Goal: Task Accomplishment & Management: Use online tool/utility

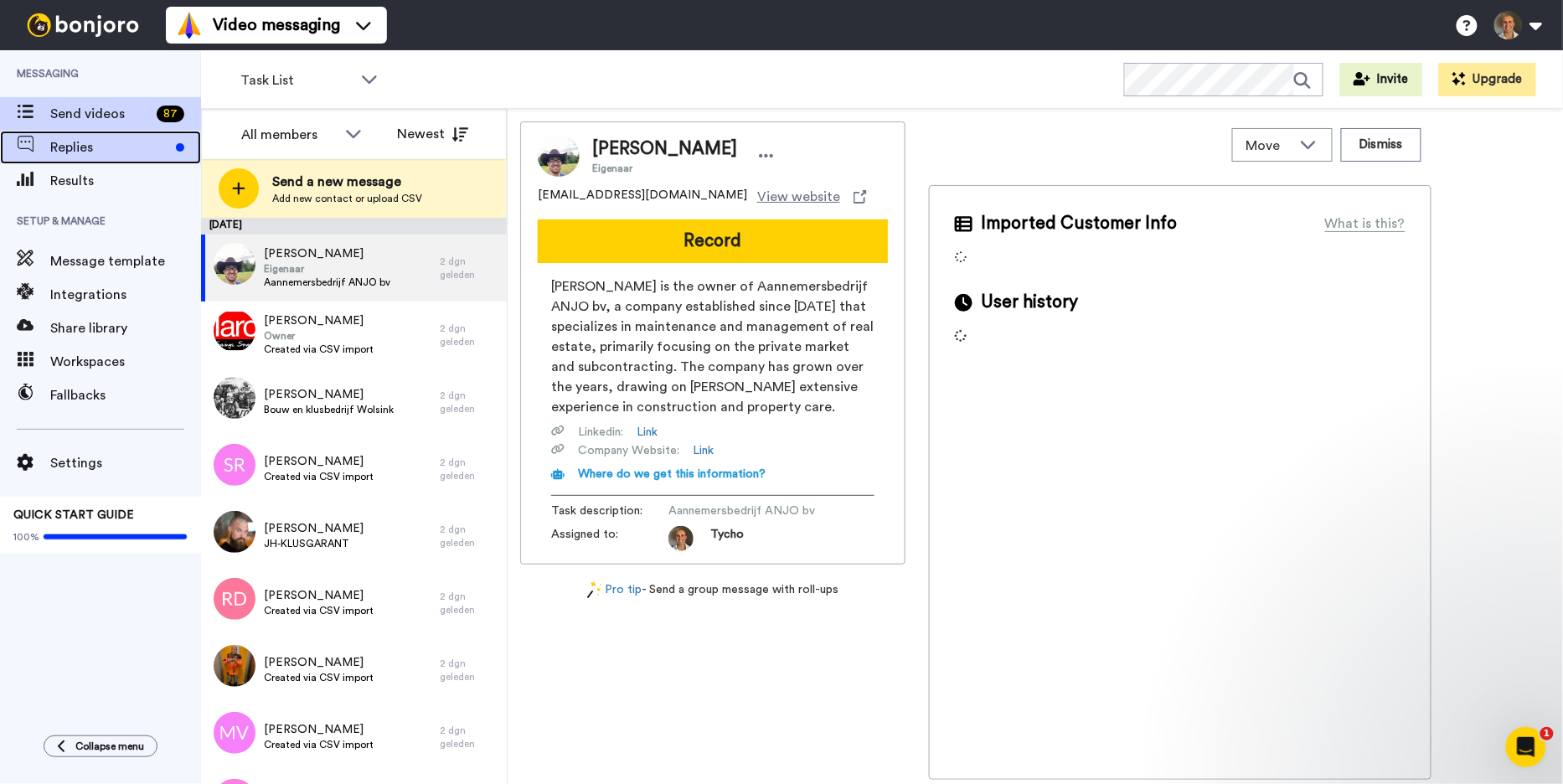
click at [120, 141] on span "Replies" at bounding box center [110, 147] width 119 height 20
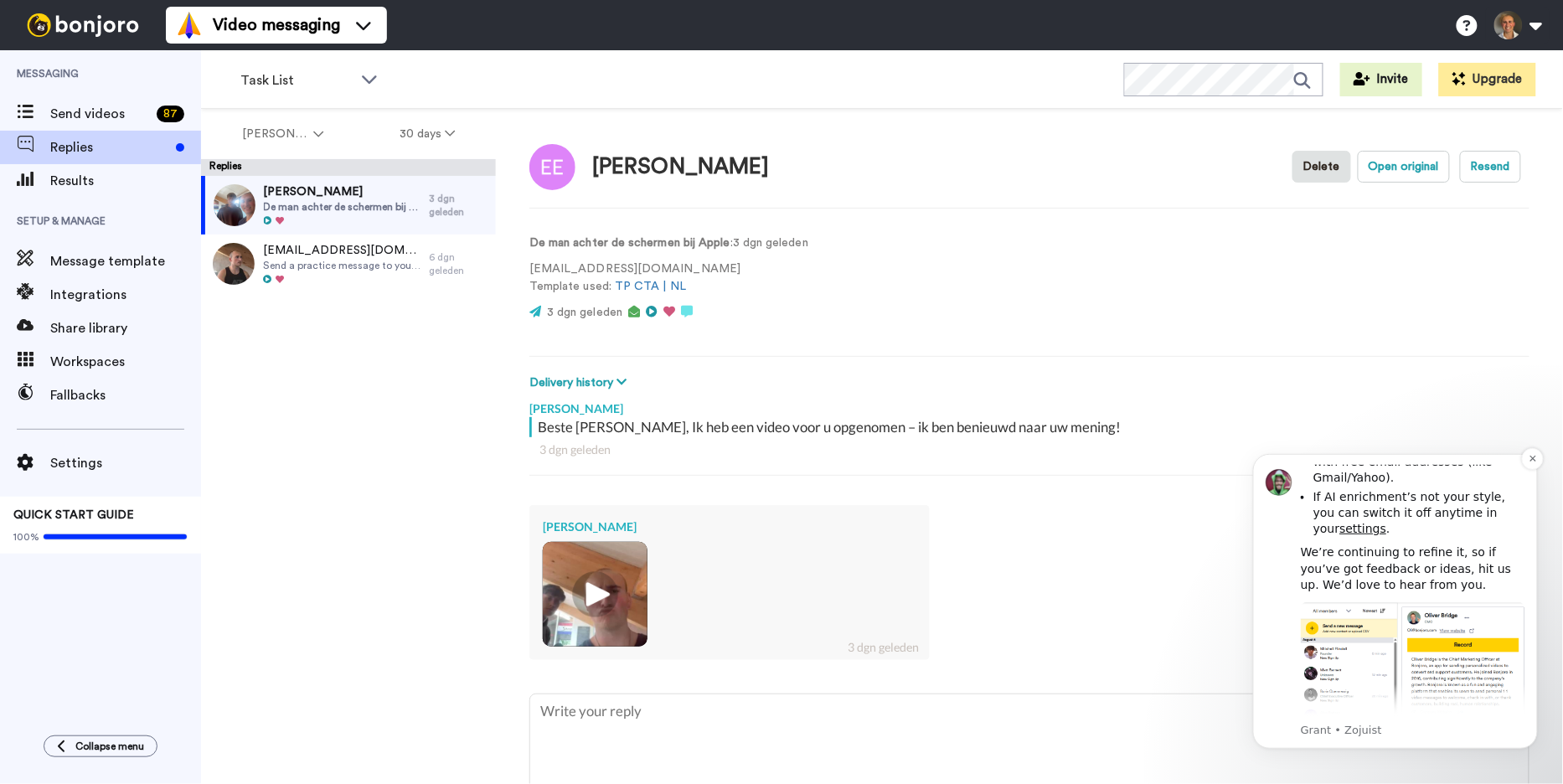
scroll to position [521, 0]
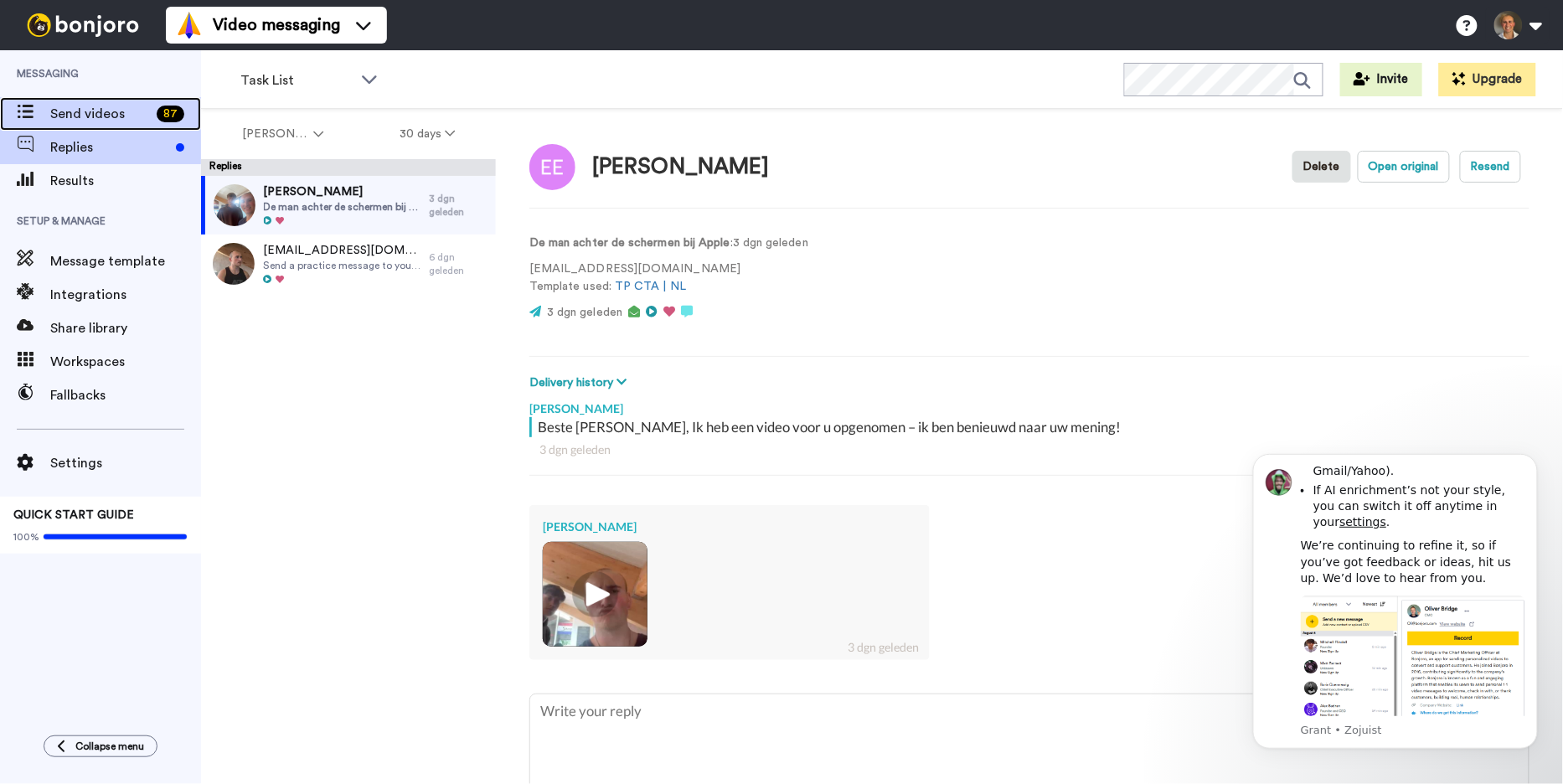
click at [105, 105] on span "Send videos" at bounding box center [100, 113] width 99 height 20
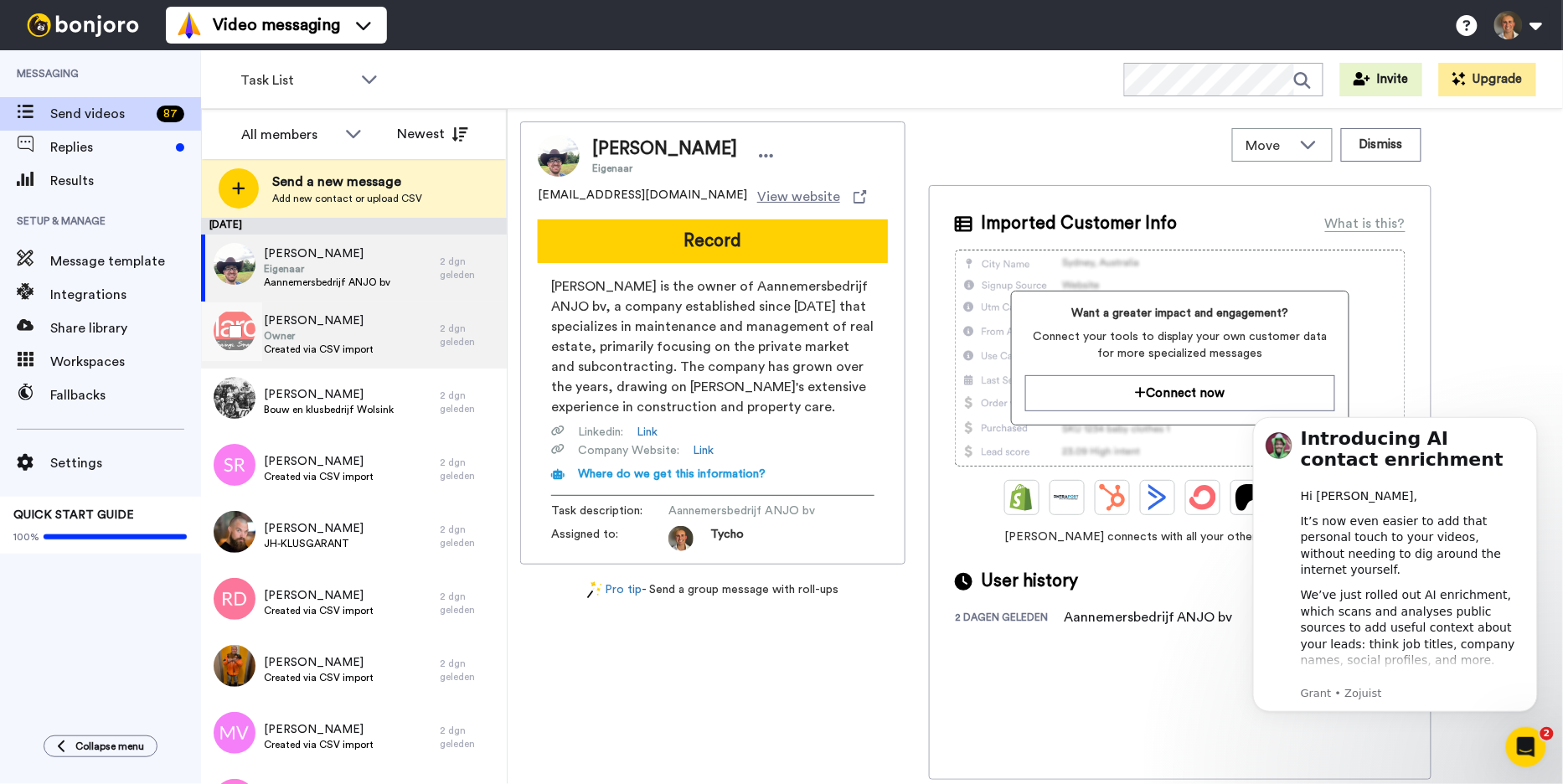
click at [347, 313] on span "Marc Goris" at bounding box center [318, 320] width 110 height 17
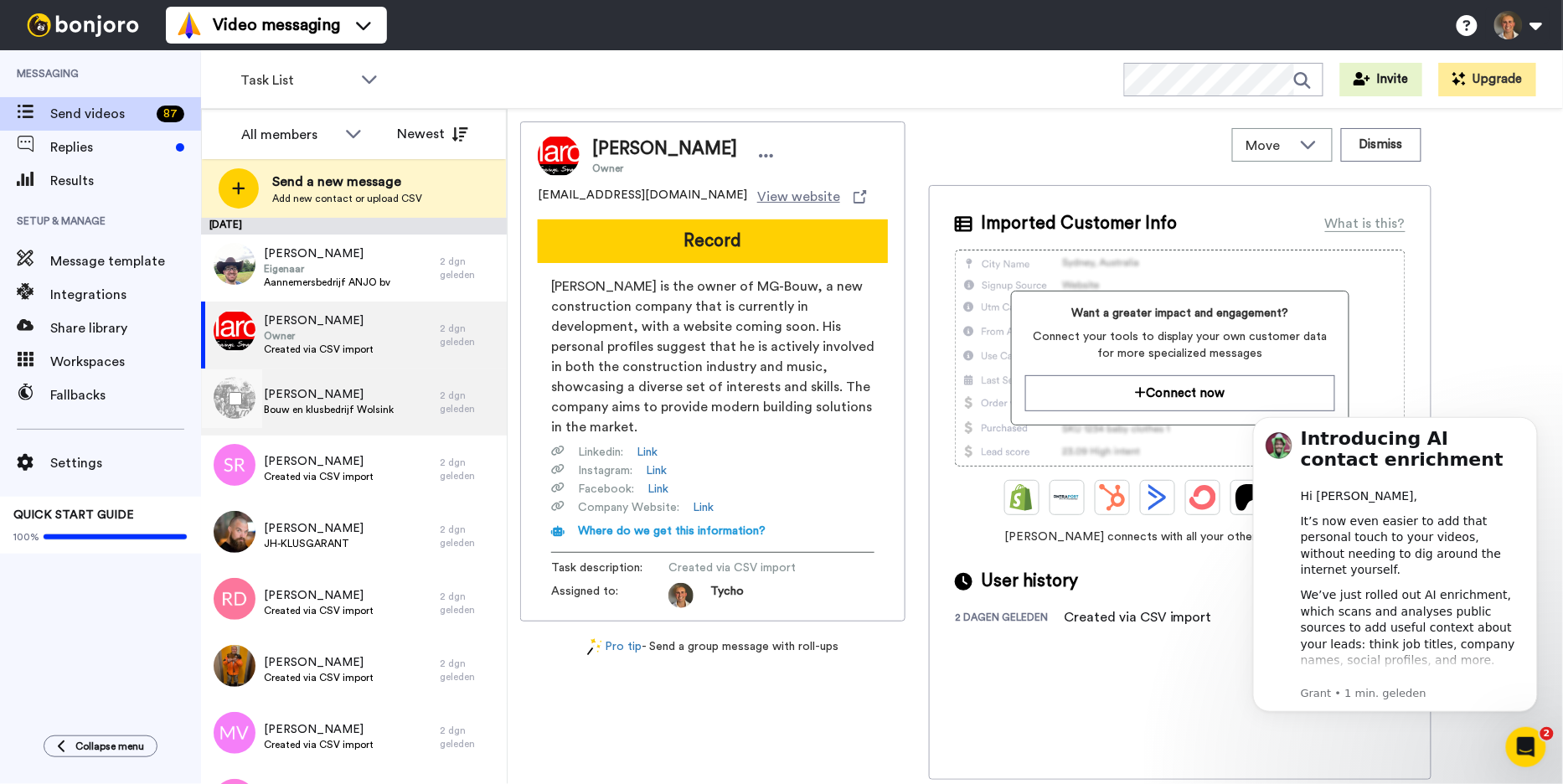
click at [332, 383] on div "Rommert Wolsink Bouw en klusbedrijf Wolsink" at bounding box center [320, 401] width 239 height 67
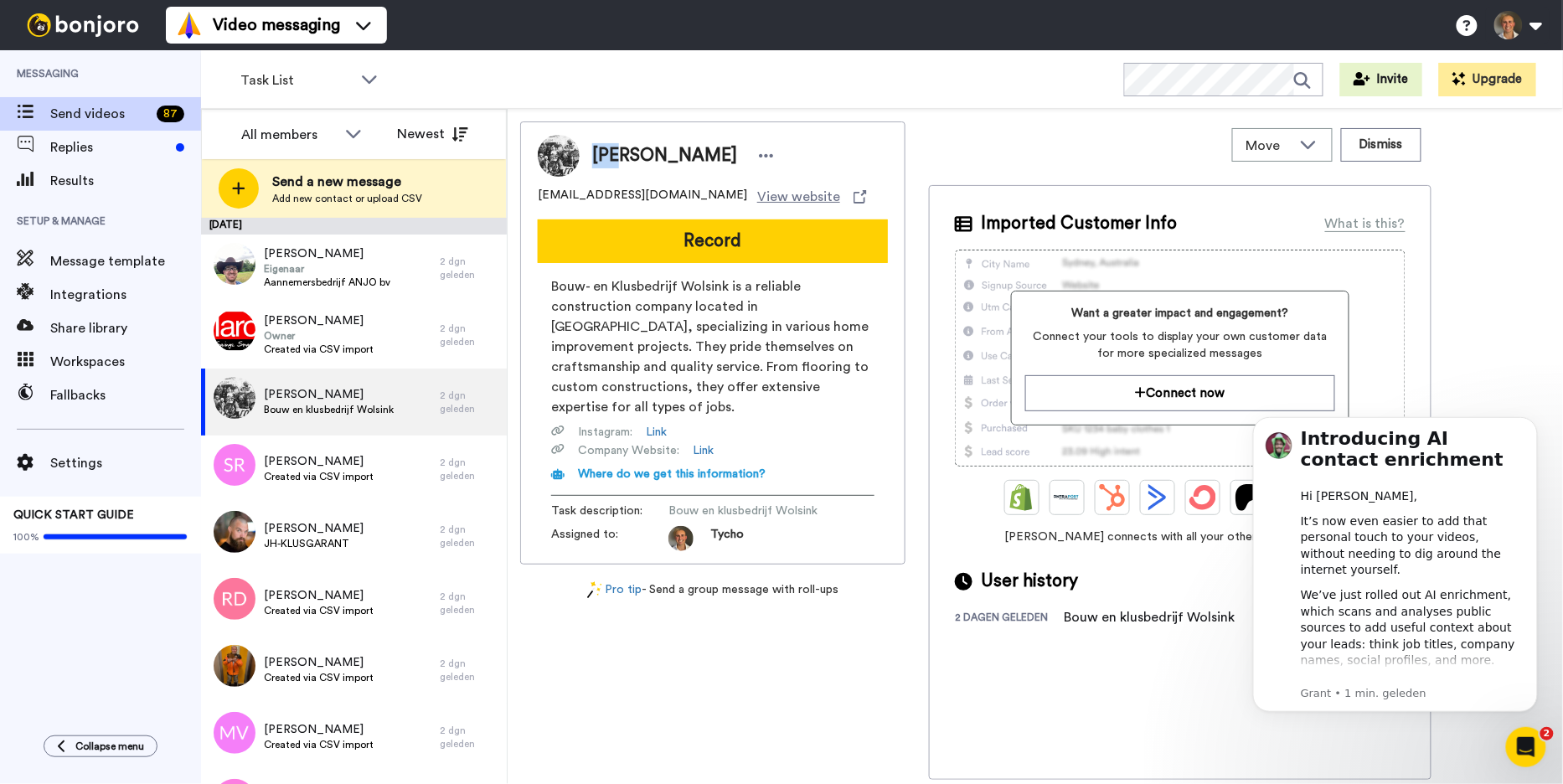
drag, startPoint x: 591, startPoint y: 155, endPoint x: 632, endPoint y: 155, distance: 41.0
click at [632, 155] on span "Rommert Wolsink" at bounding box center [665, 155] width 145 height 25
copy span "info@klusbedrijfwolsink.nl"
drag, startPoint x: 537, startPoint y: 194, endPoint x: 679, endPoint y: 187, distance: 142.2
click at [679, 187] on div "info@klusbedrijfwolsink.nl View website" at bounding box center [712, 196] width 350 height 20
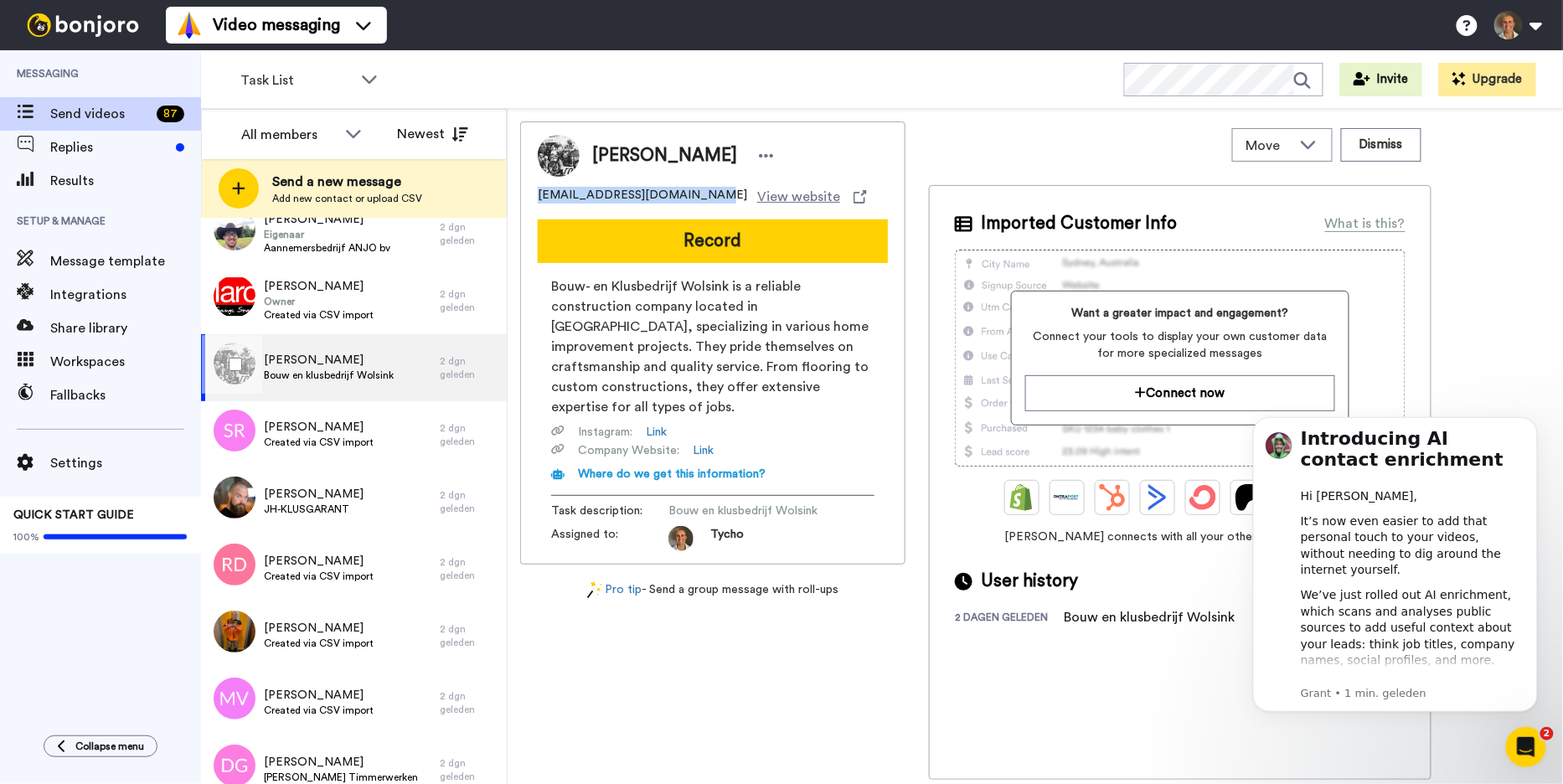
scroll to position [28, 0]
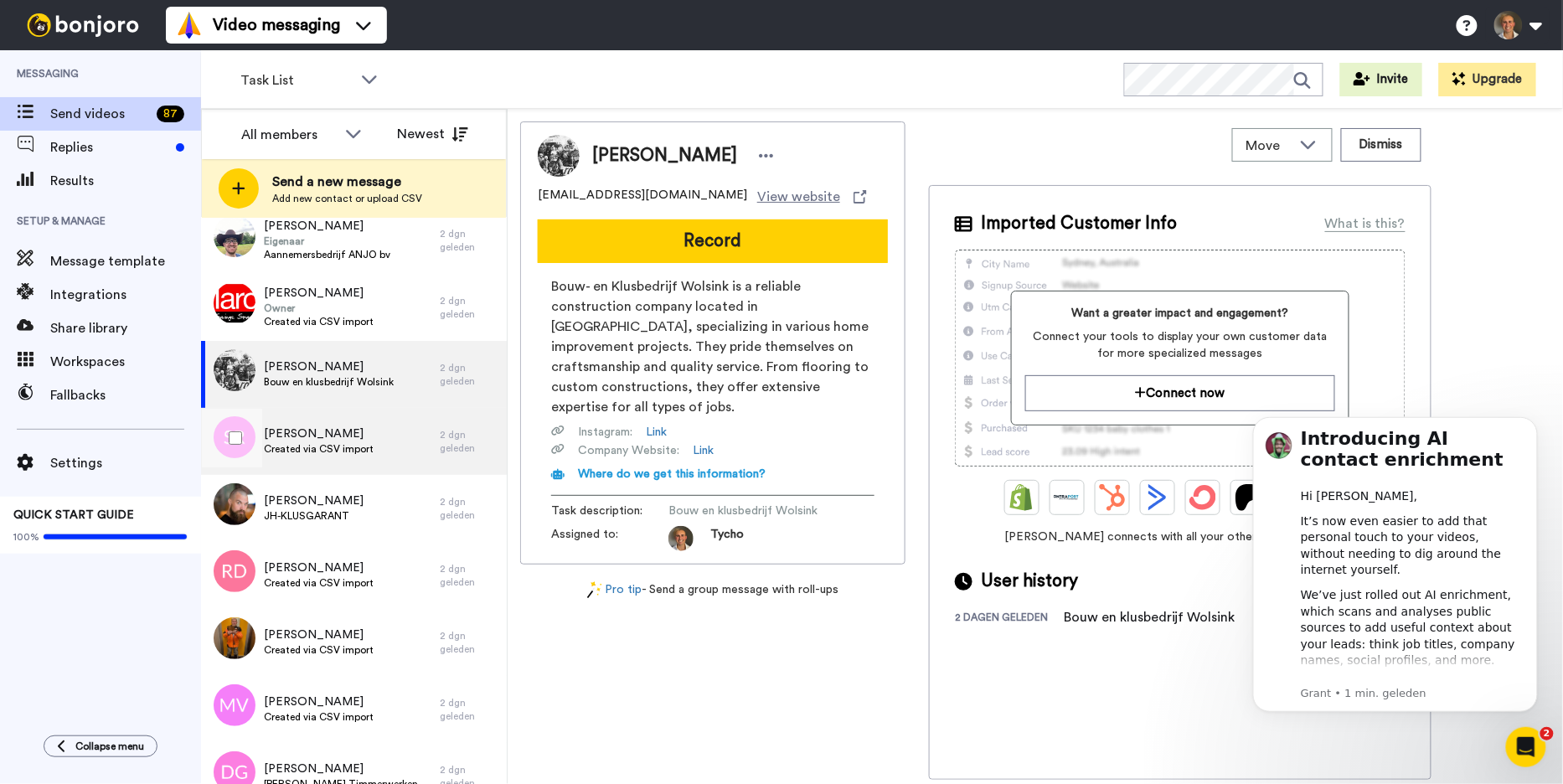
click at [397, 455] on div "Sander Rutgers Created via CSV import" at bounding box center [320, 441] width 239 height 67
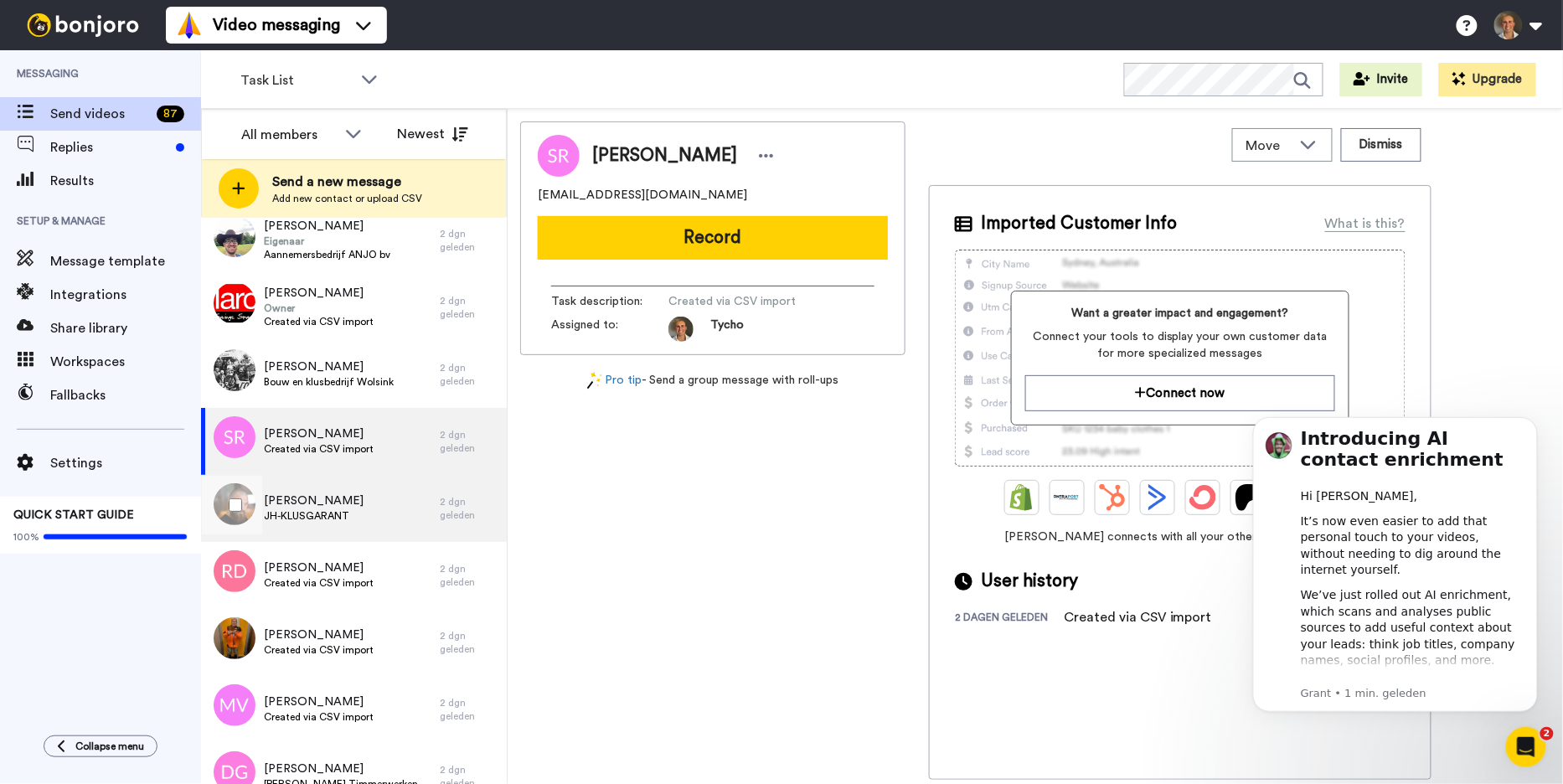
click at [390, 482] on div "J Hartingsveld JH-KLUSGARANT" at bounding box center [320, 508] width 239 height 67
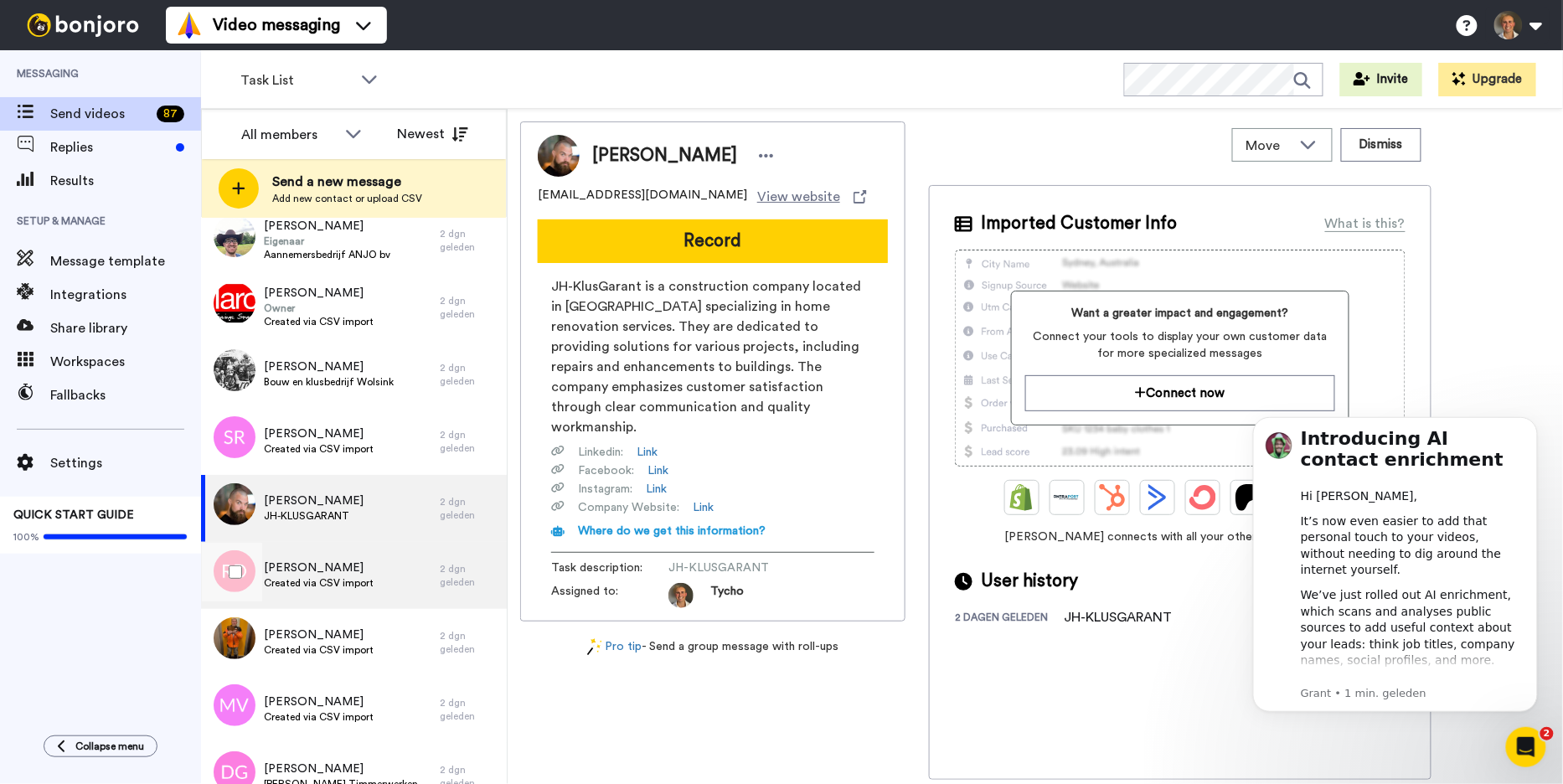
click at [375, 555] on div "Roland Damen Created via CSV import" at bounding box center [320, 575] width 239 height 67
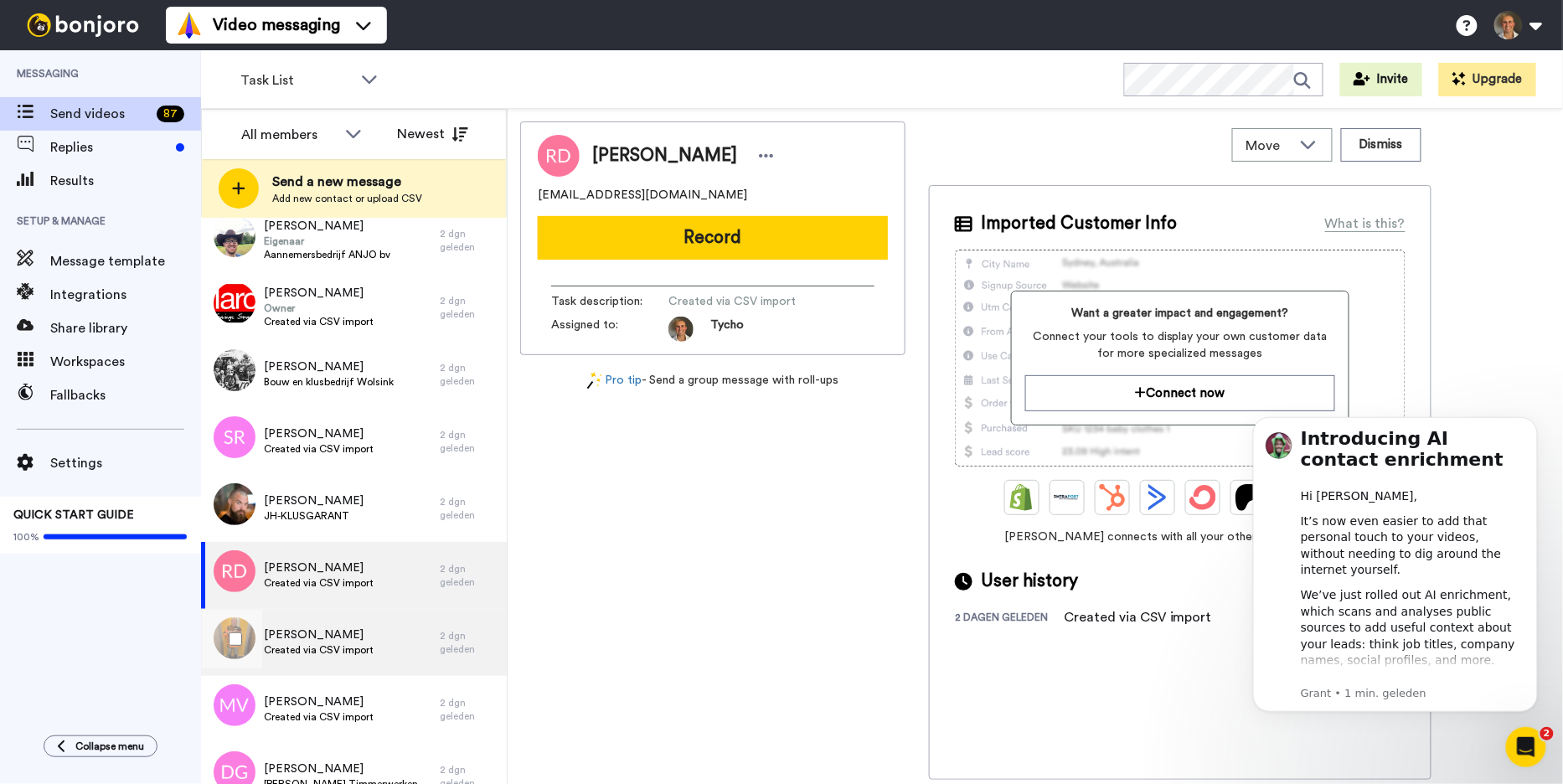
click at [379, 632] on div "Jerry Franzen Created via CSV import" at bounding box center [320, 642] width 239 height 67
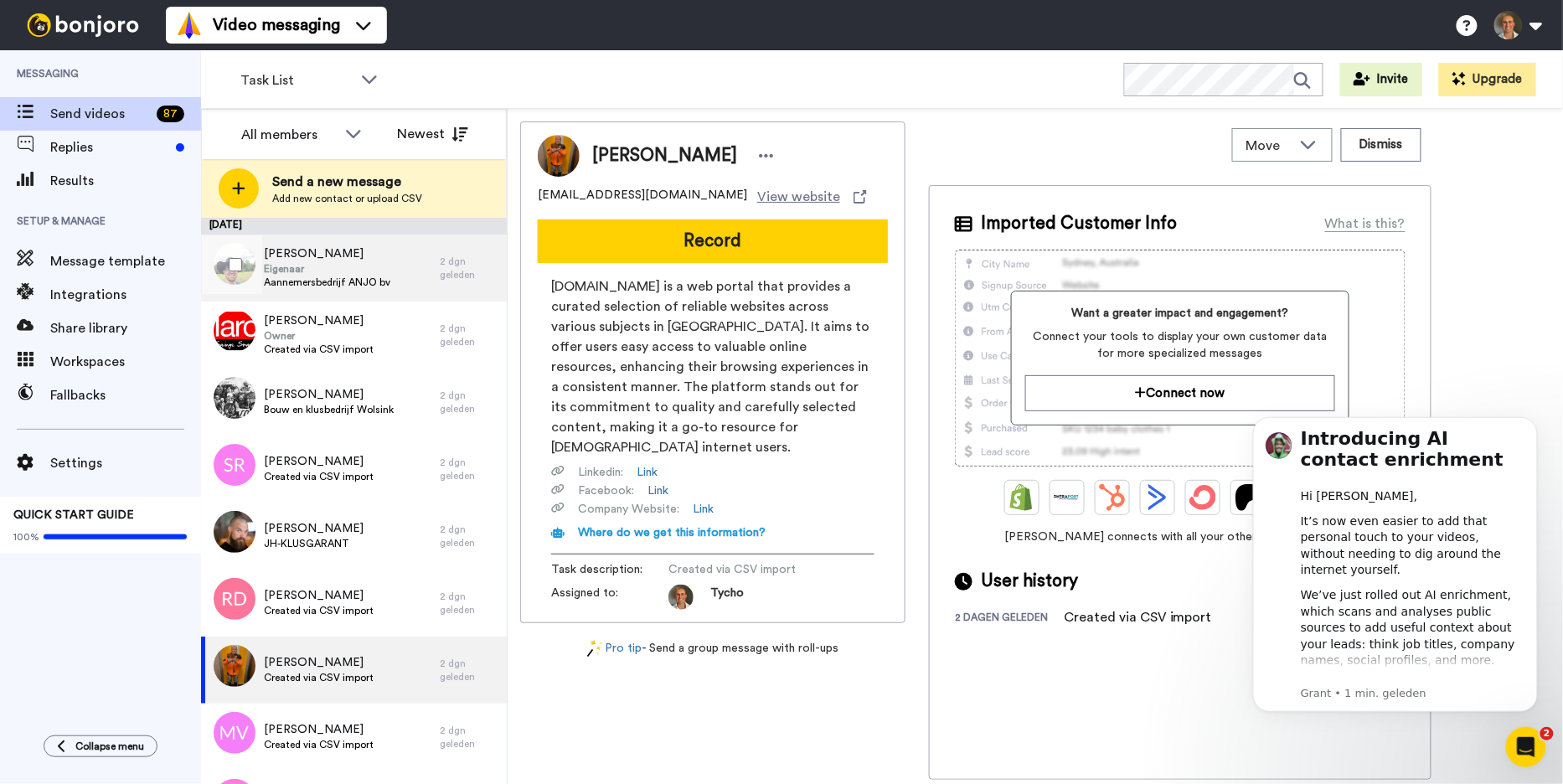
click at [388, 262] on div "Jody Ansems Eigenaar Aannemersbedrijf ANJO bv" at bounding box center [320, 268] width 239 height 67
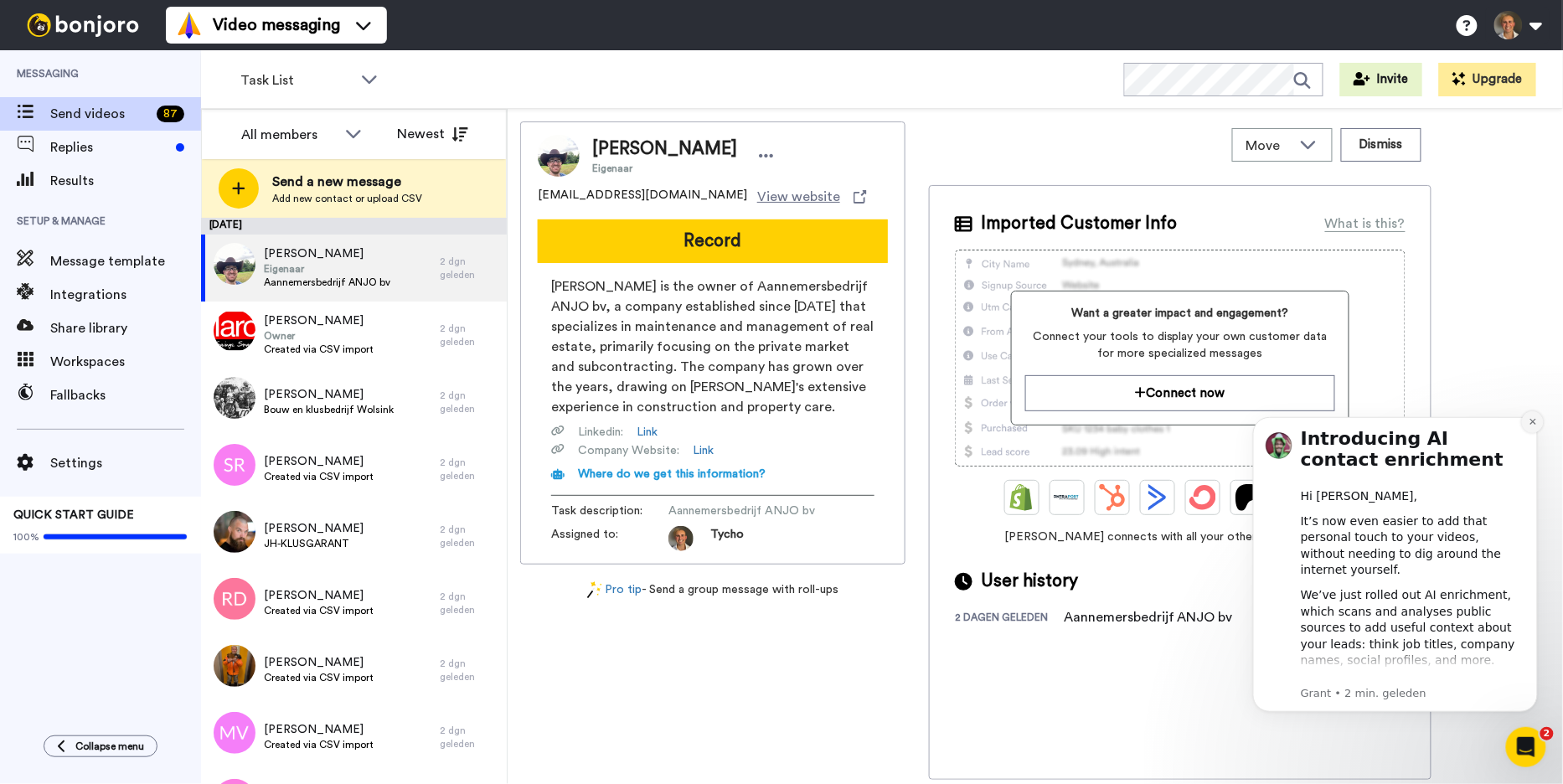
click at [1535, 419] on icon "Dismiss notification" at bounding box center [1532, 420] width 10 height 10
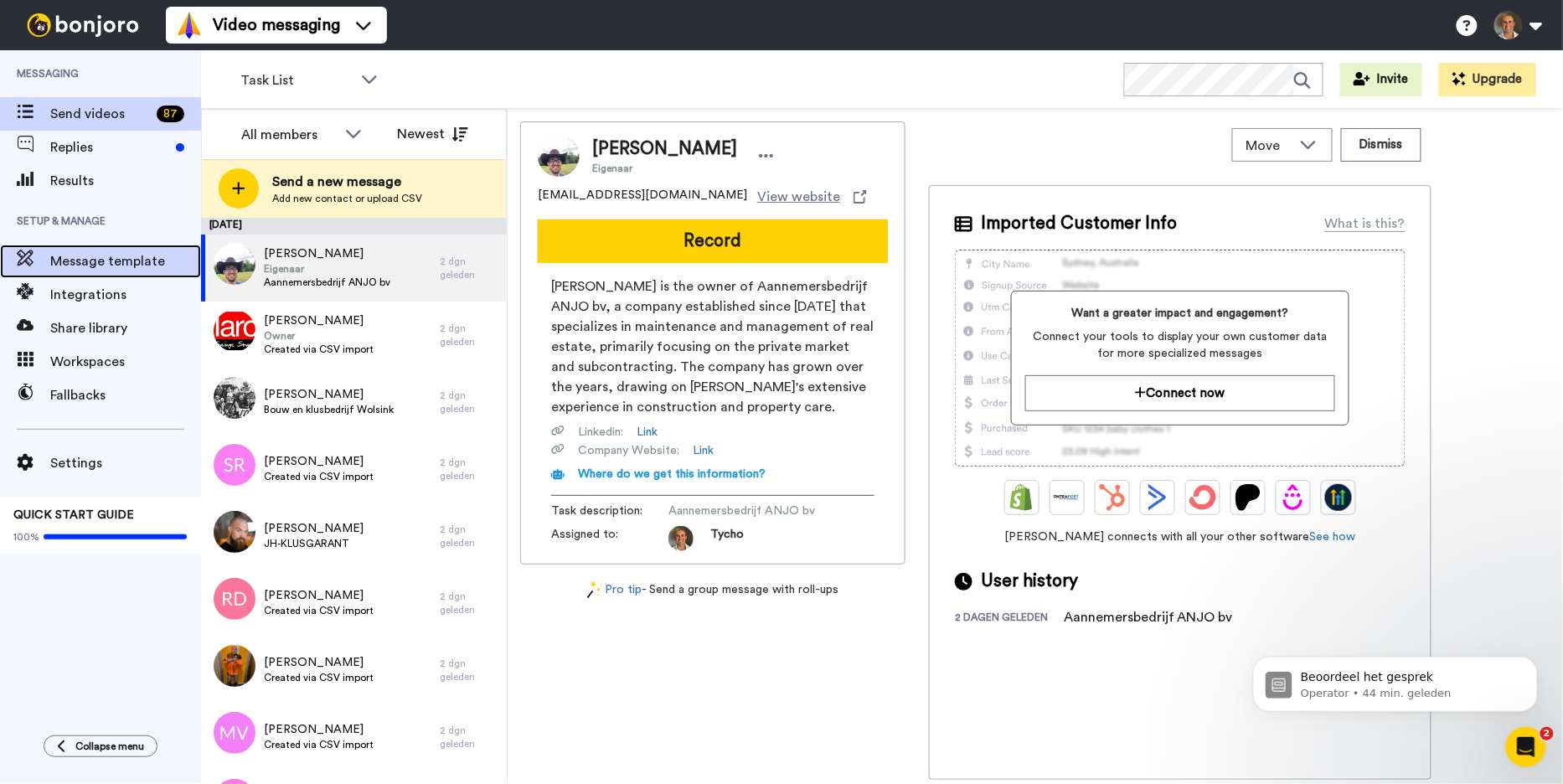
click at [142, 265] on span "Message template" at bounding box center [126, 261] width 151 height 20
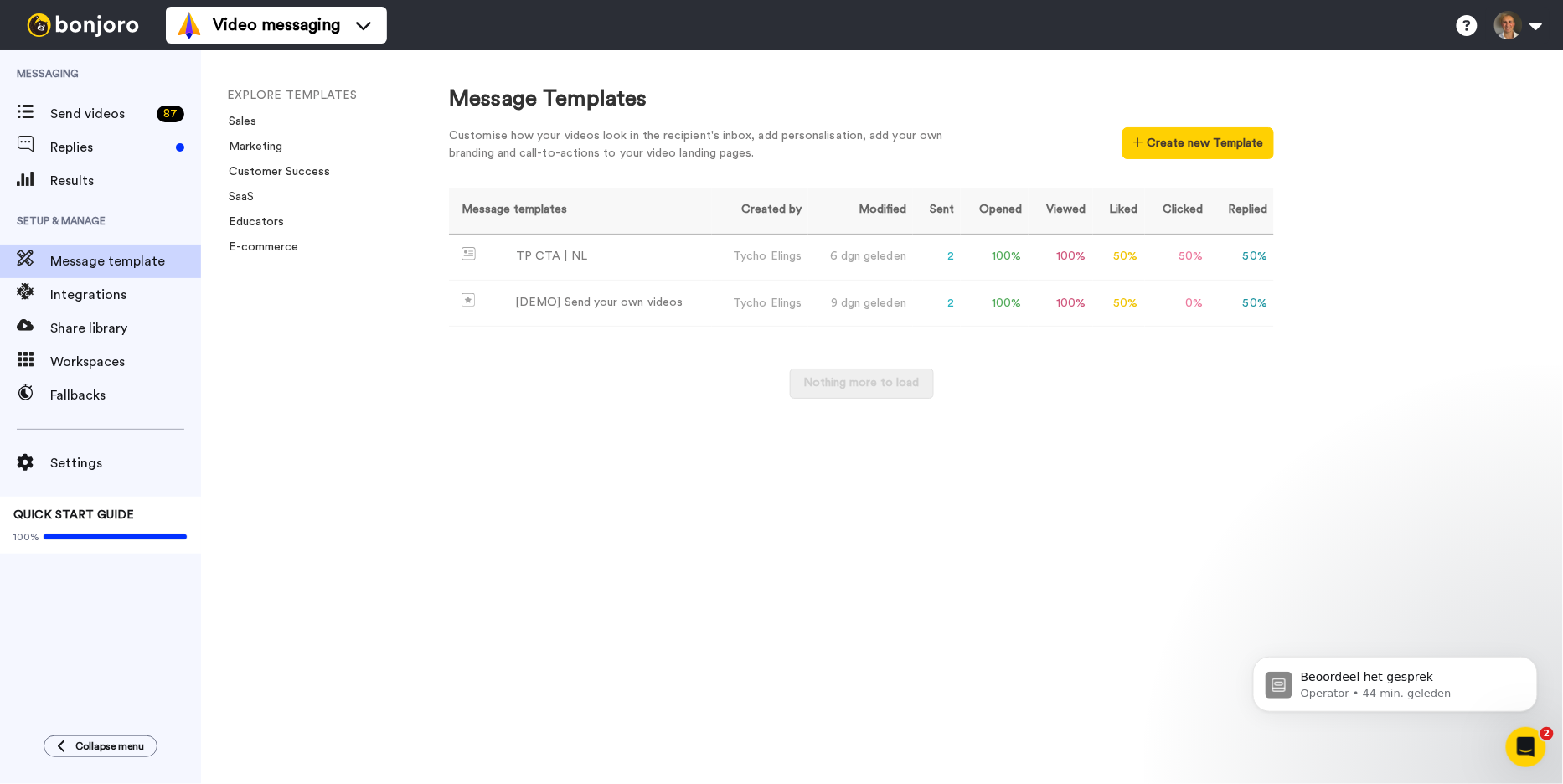
click at [268, 123] on li "Sales" at bounding box center [339, 121] width 226 height 17
click at [272, 96] on li "EXPLORE TEMPLATES" at bounding box center [339, 96] width 226 height 17
click at [539, 257] on div "TP CTA | NL" at bounding box center [551, 256] width 72 height 17
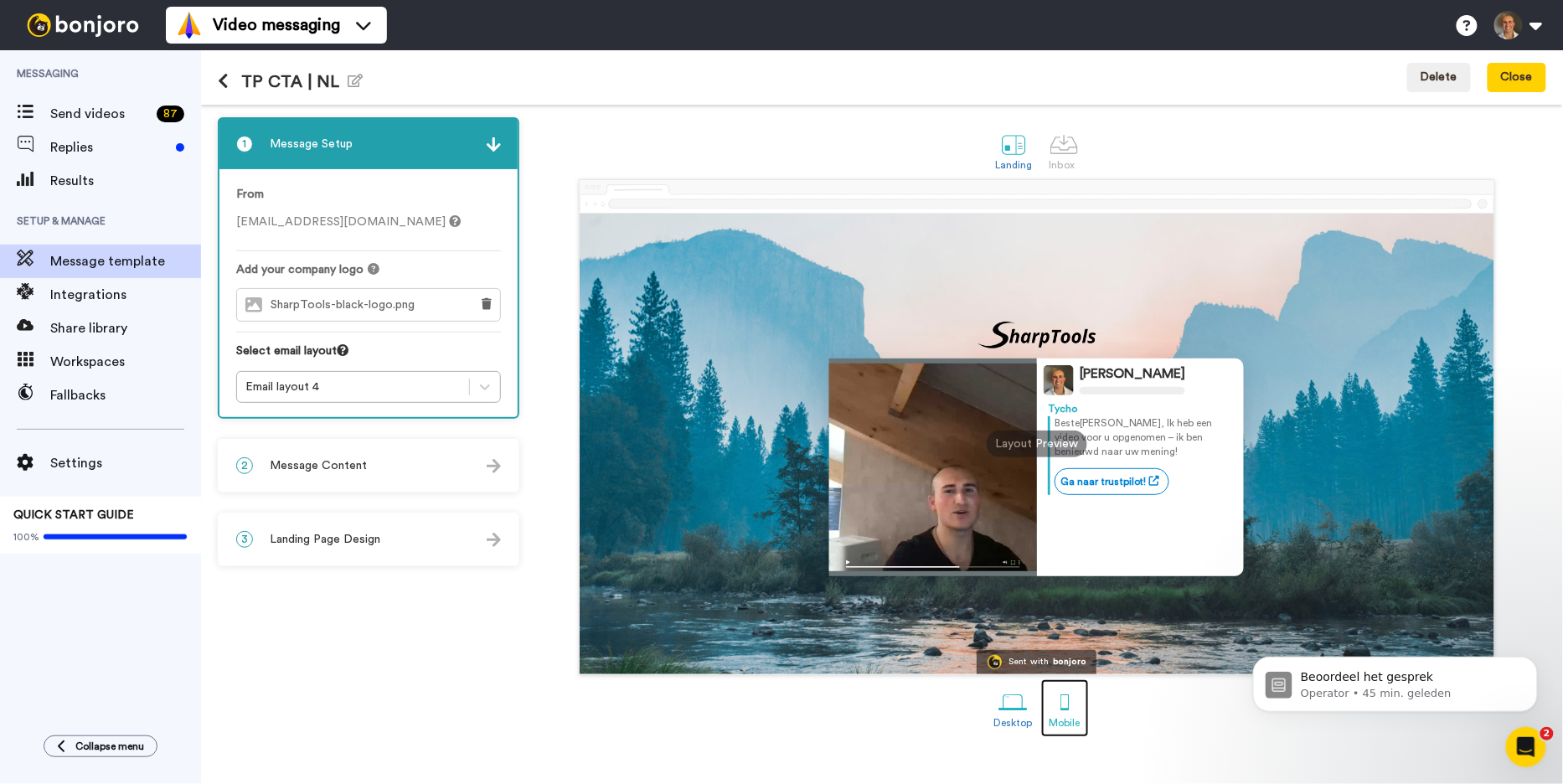
click at [1074, 706] on div at bounding box center [1065, 702] width 30 height 30
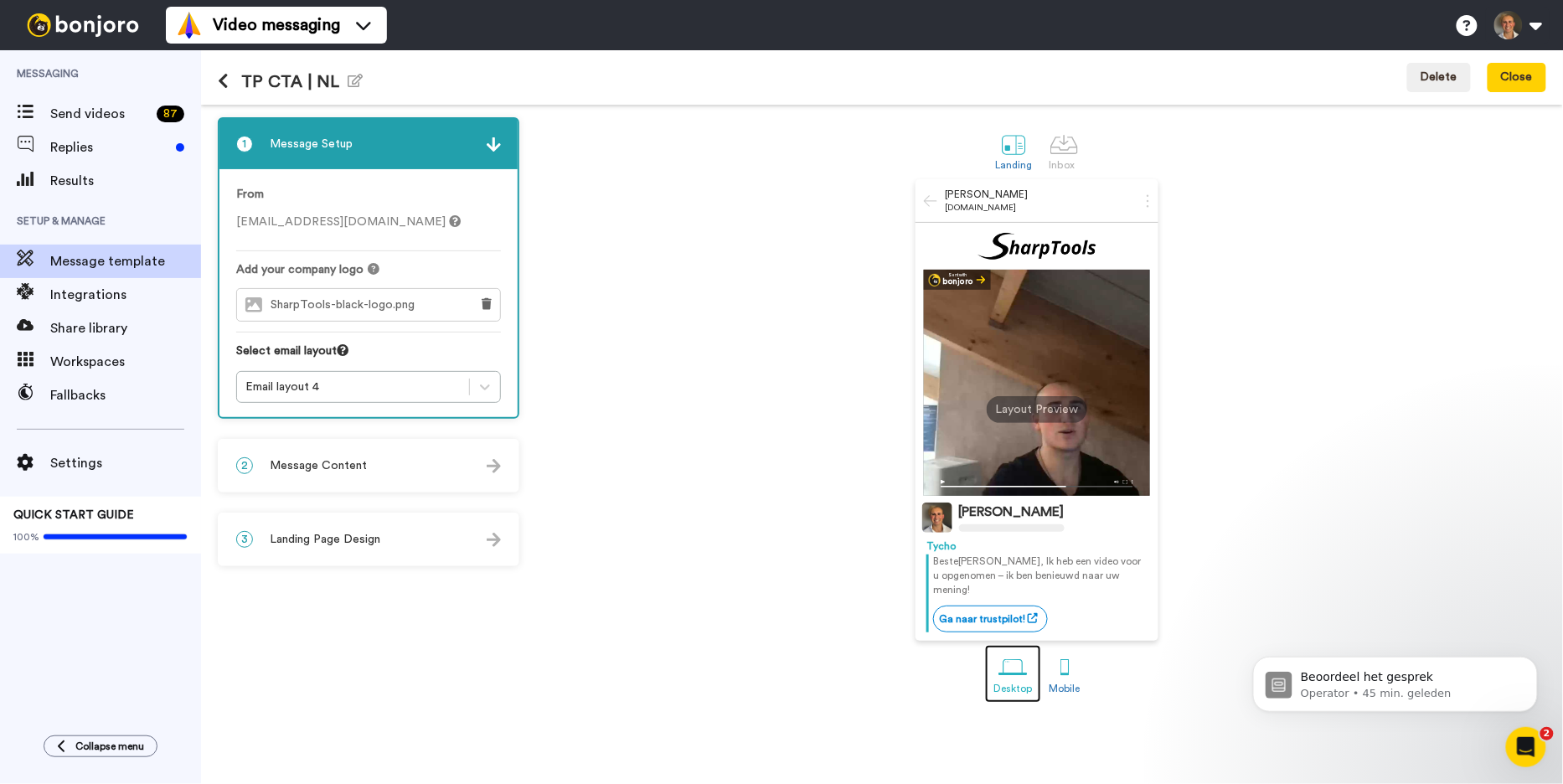
click at [1014, 682] on div "Desktop" at bounding box center [1013, 687] width 39 height 11
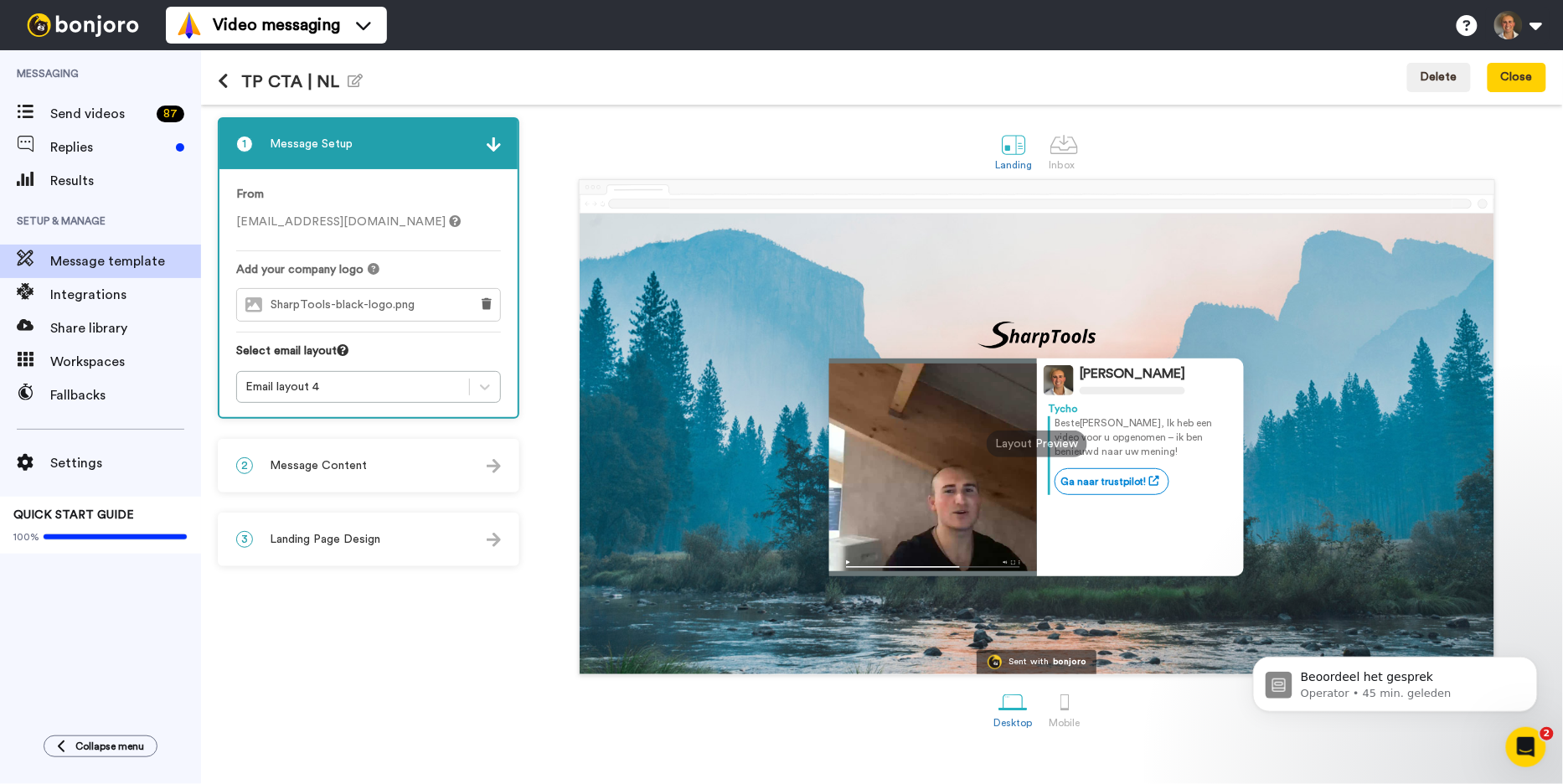
click at [1020, 444] on div "Layout Preview" at bounding box center [1036, 443] width 100 height 27
click at [1068, 140] on div at bounding box center [1064, 145] width 30 height 30
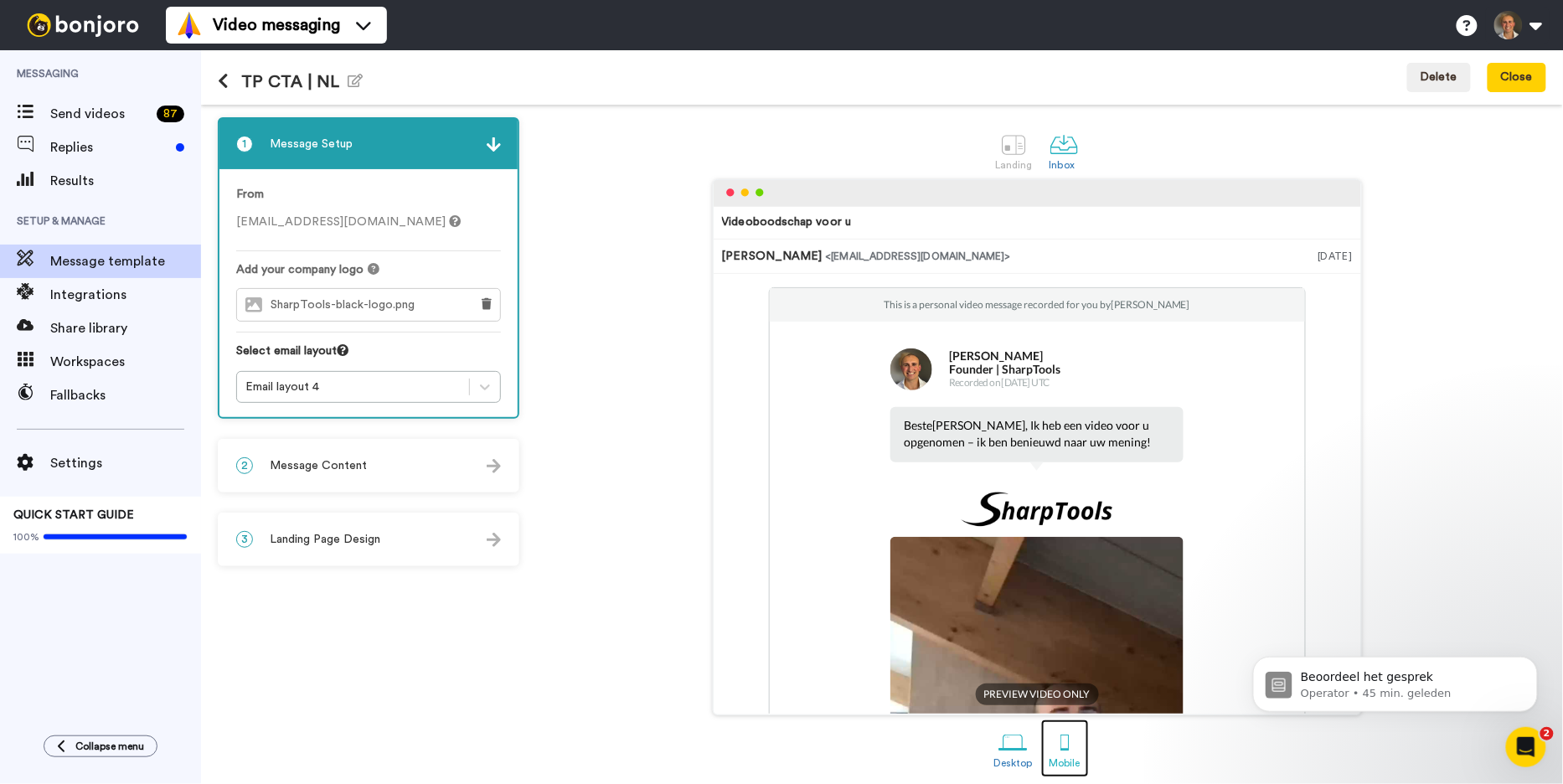
click at [1061, 755] on div at bounding box center [1065, 742] width 30 height 30
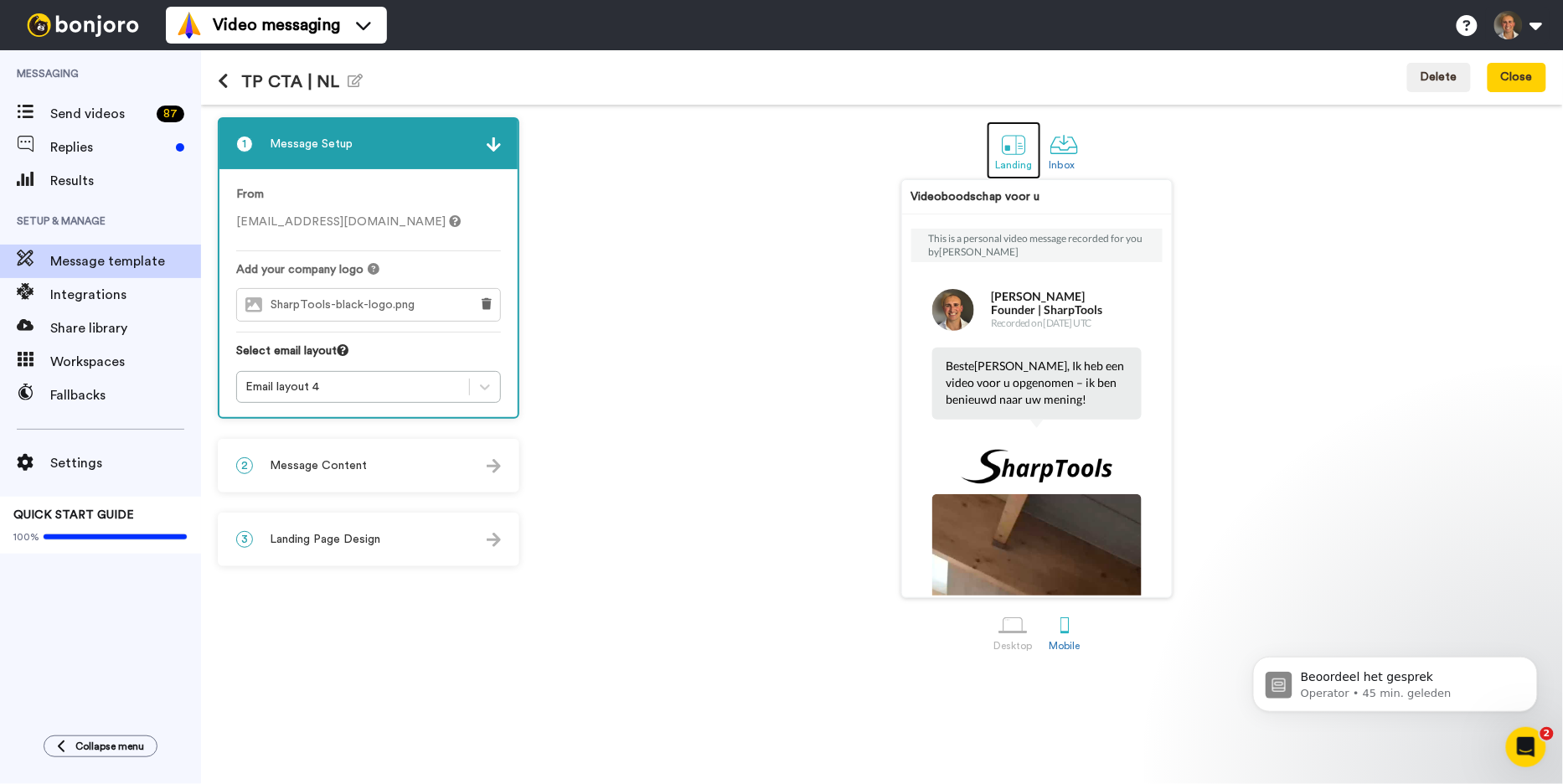
click at [1007, 137] on div at bounding box center [1014, 145] width 30 height 30
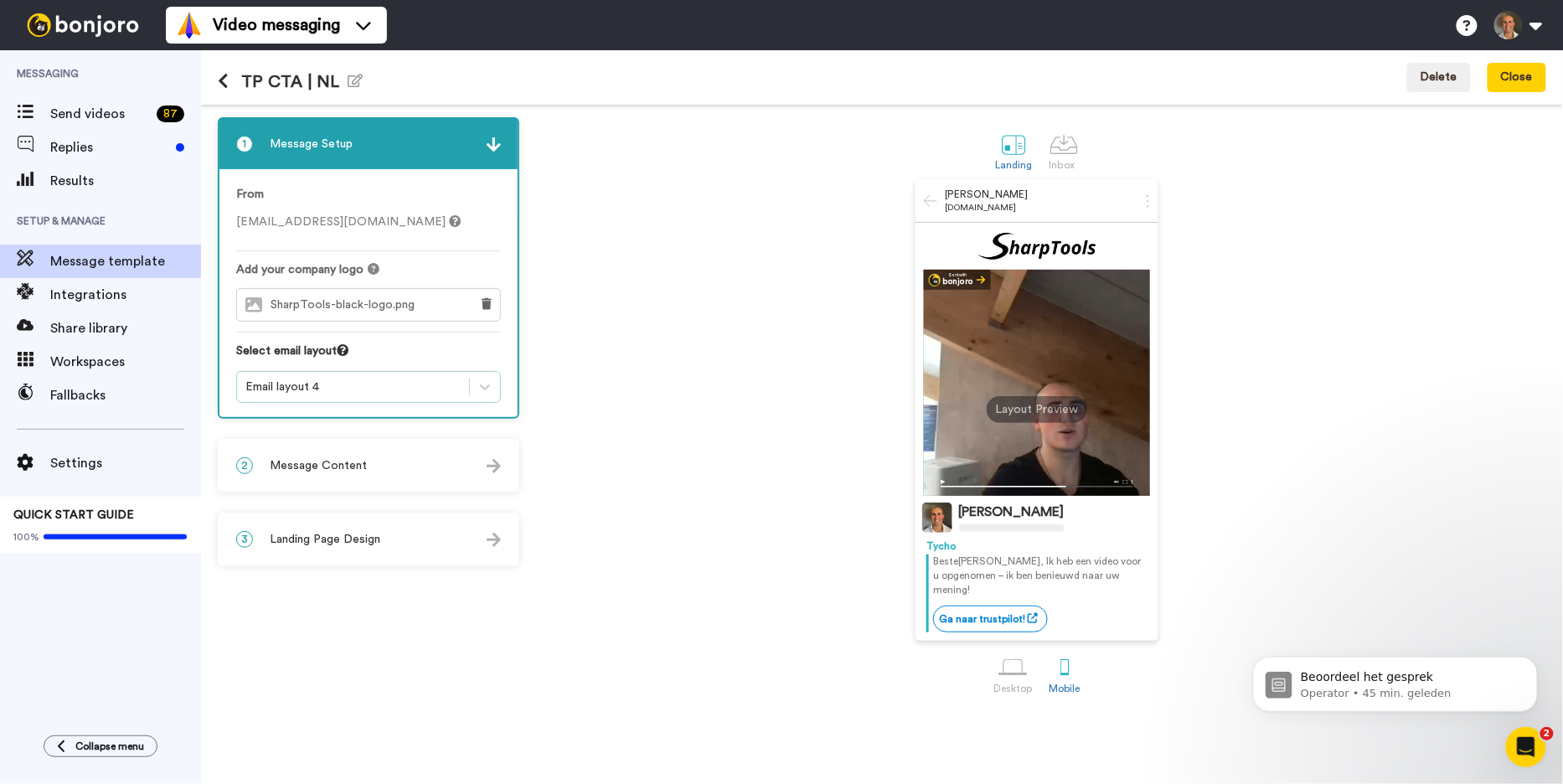
click at [373, 382] on div "Email layout 4" at bounding box center [352, 386] width 215 height 17
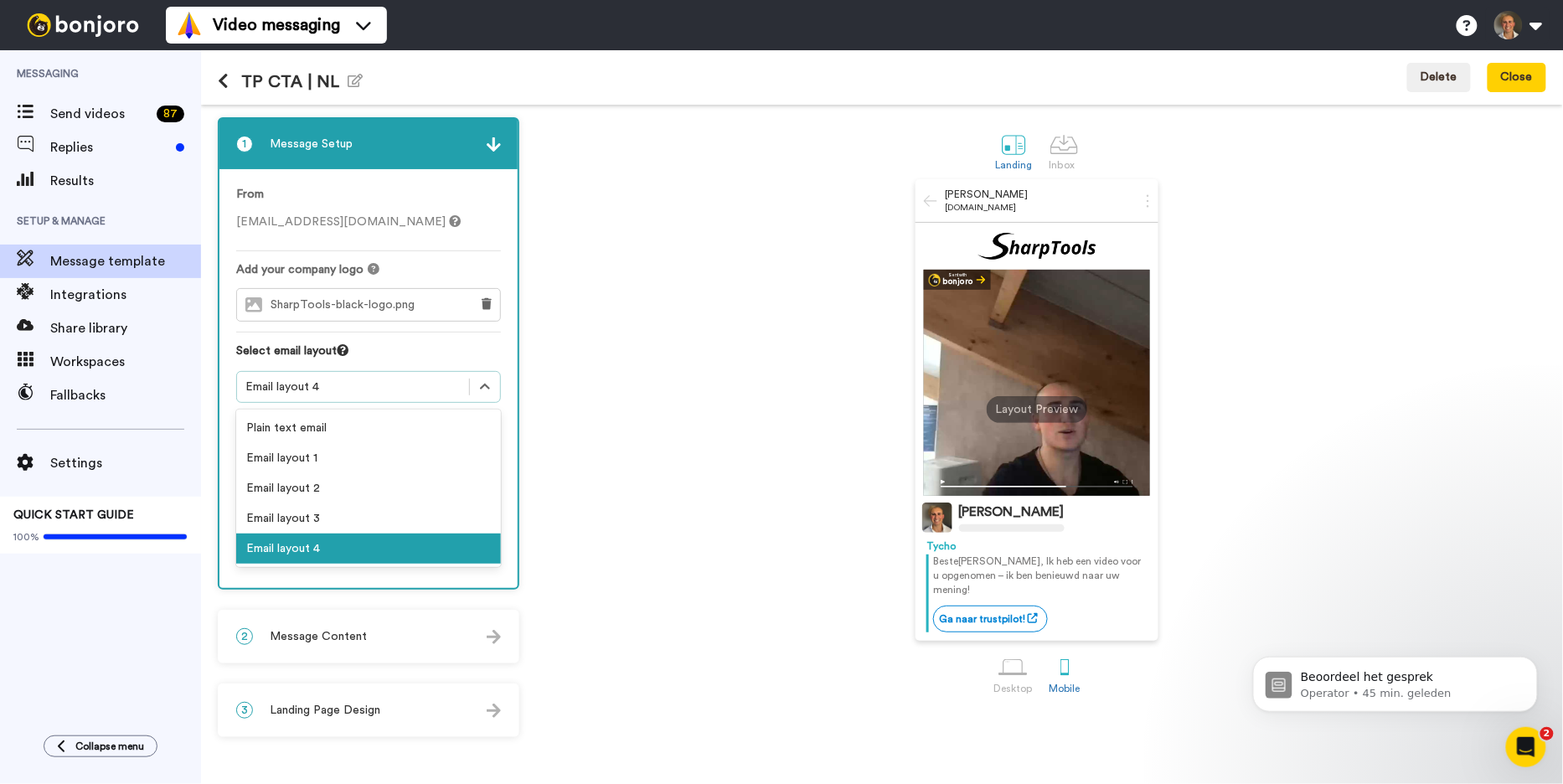
click at [373, 382] on div "Email layout 4" at bounding box center [352, 386] width 215 height 17
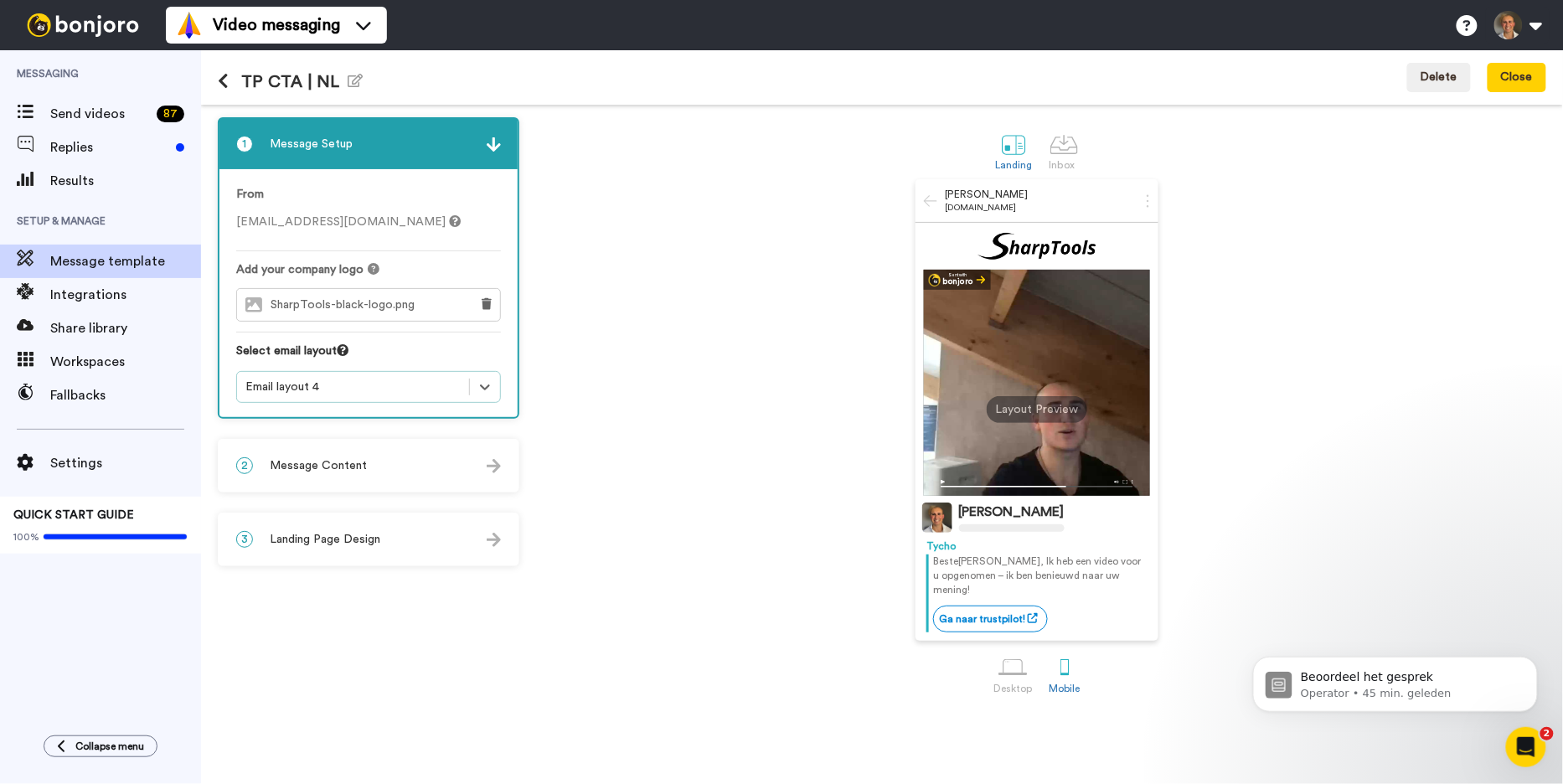
click at [373, 382] on div "Email layout 4" at bounding box center [352, 386] width 215 height 17
click at [371, 461] on div "2 Message Content" at bounding box center [369, 466] width 298 height 51
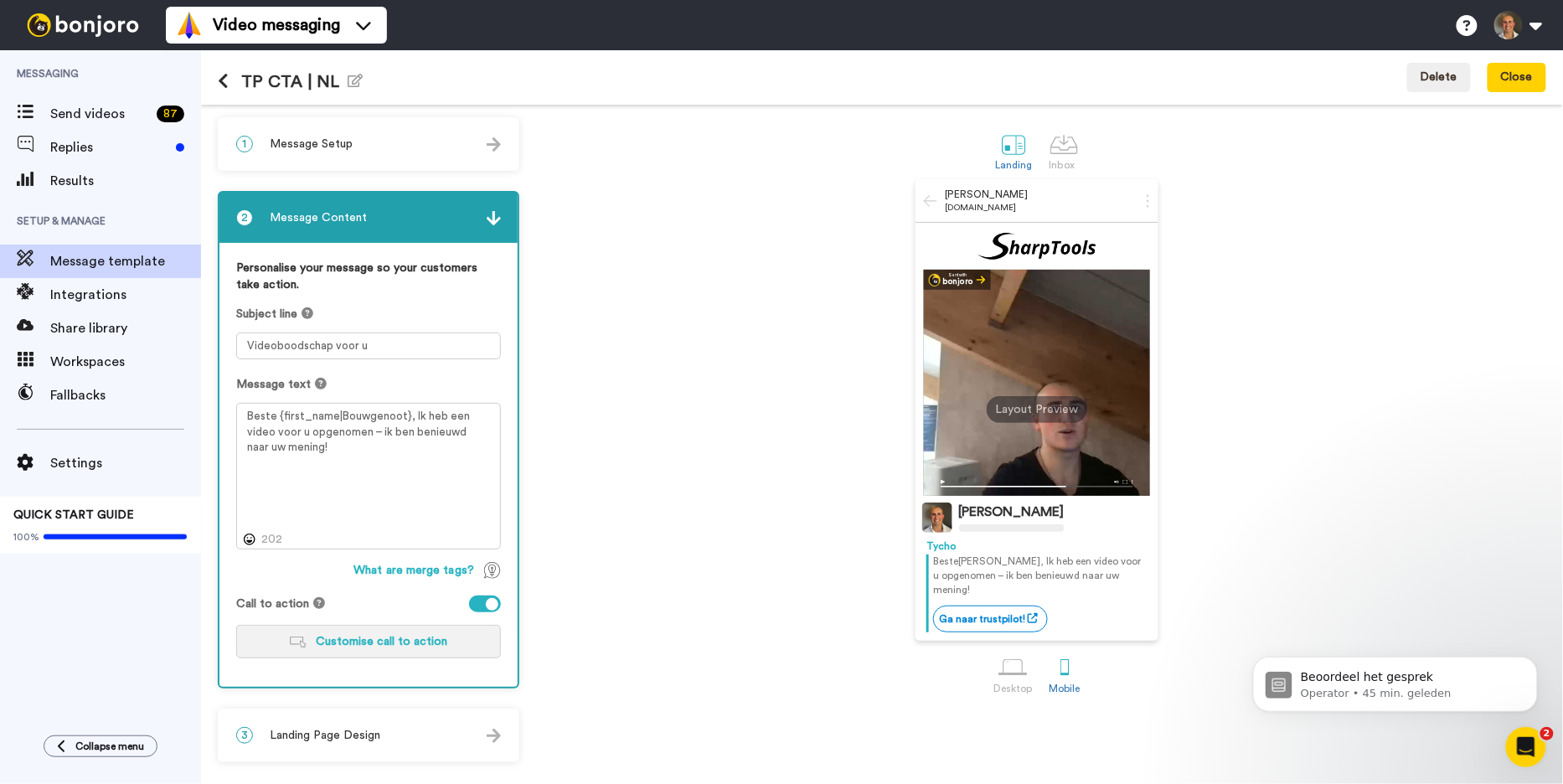
click at [409, 632] on button "Customise call to action" at bounding box center [368, 641] width 264 height 33
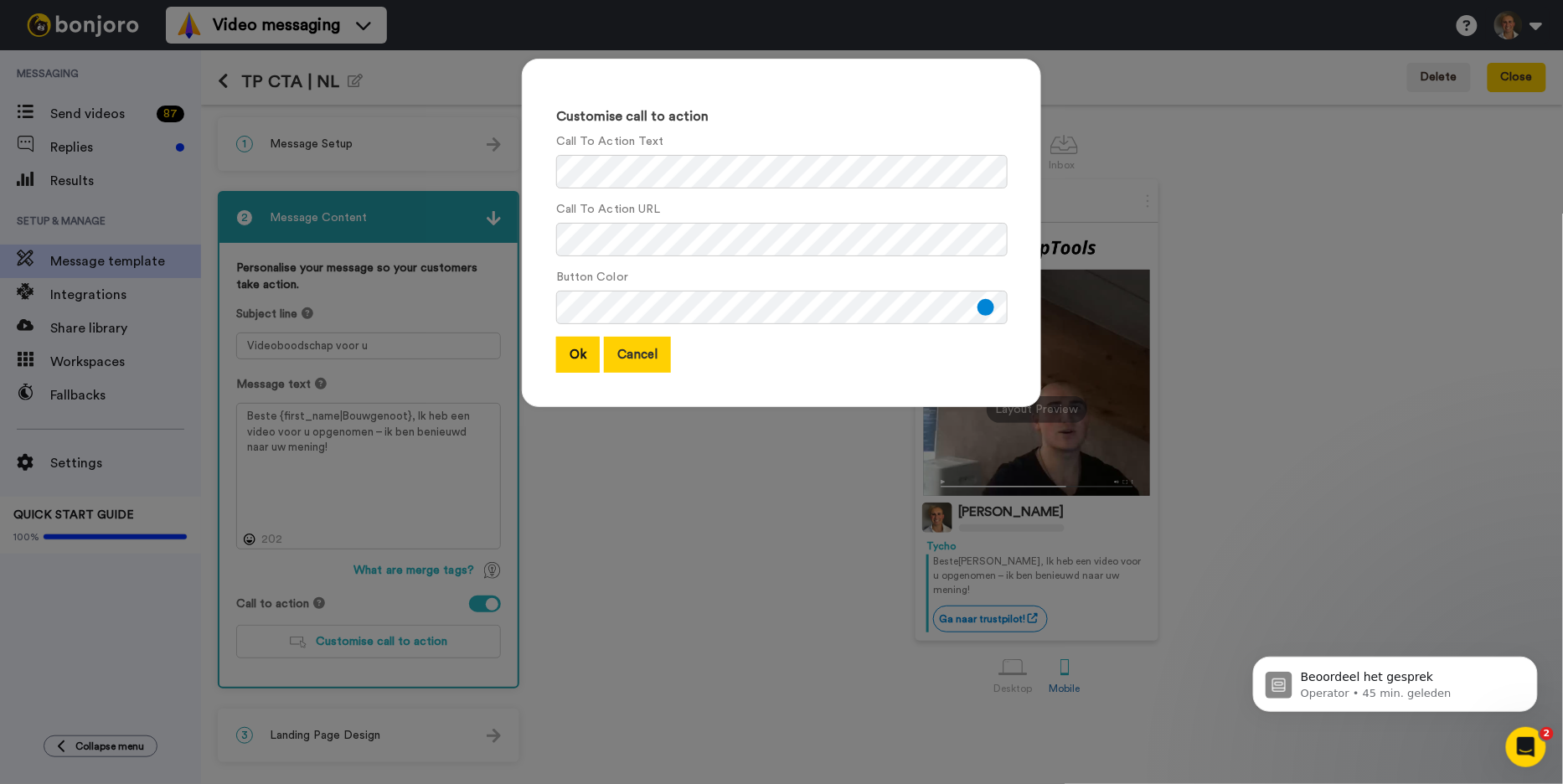
click at [648, 355] on button "Cancel" at bounding box center [637, 354] width 67 height 36
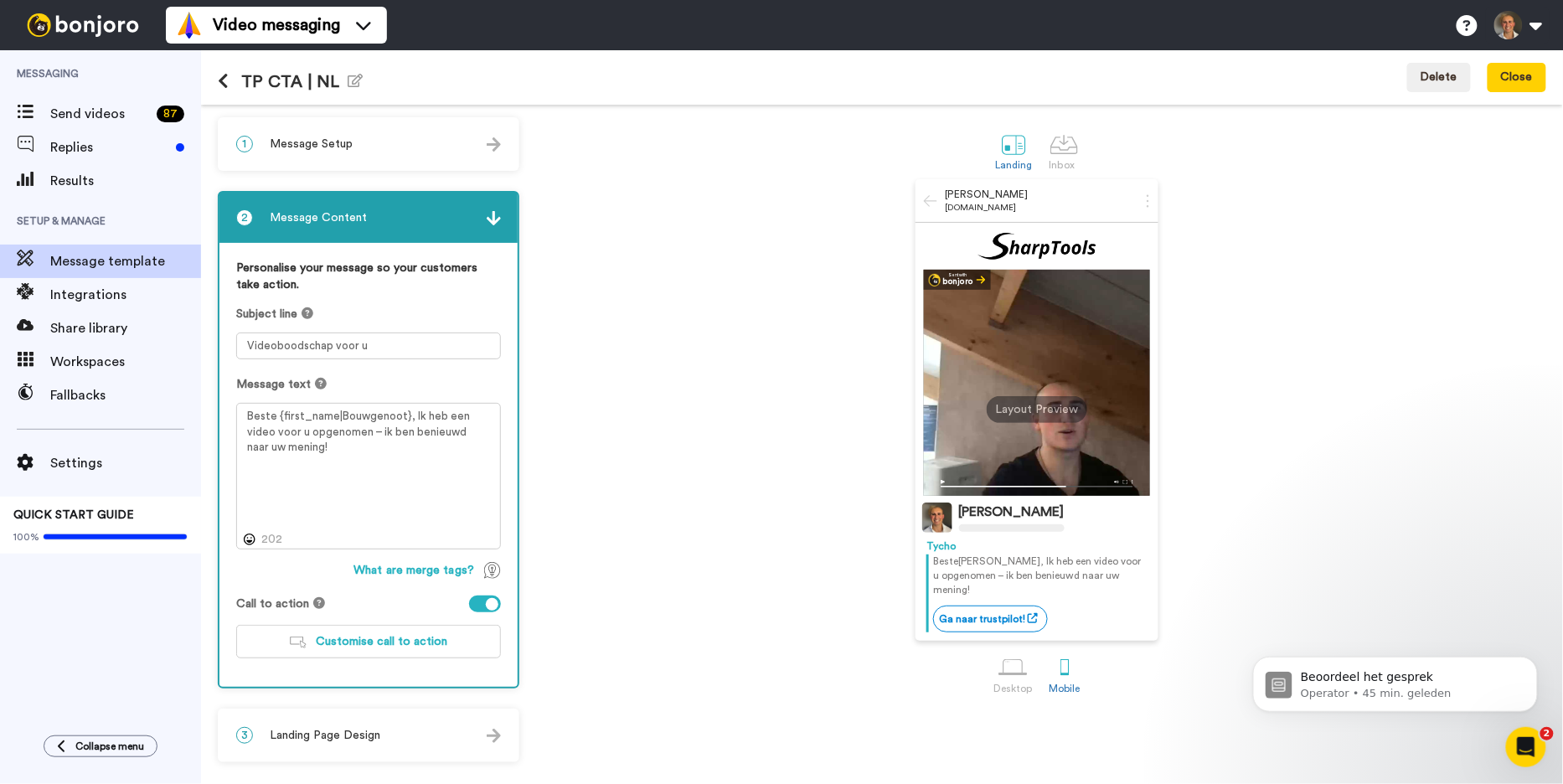
click at [372, 743] on div "3 Landing Page Design" at bounding box center [369, 735] width 298 height 51
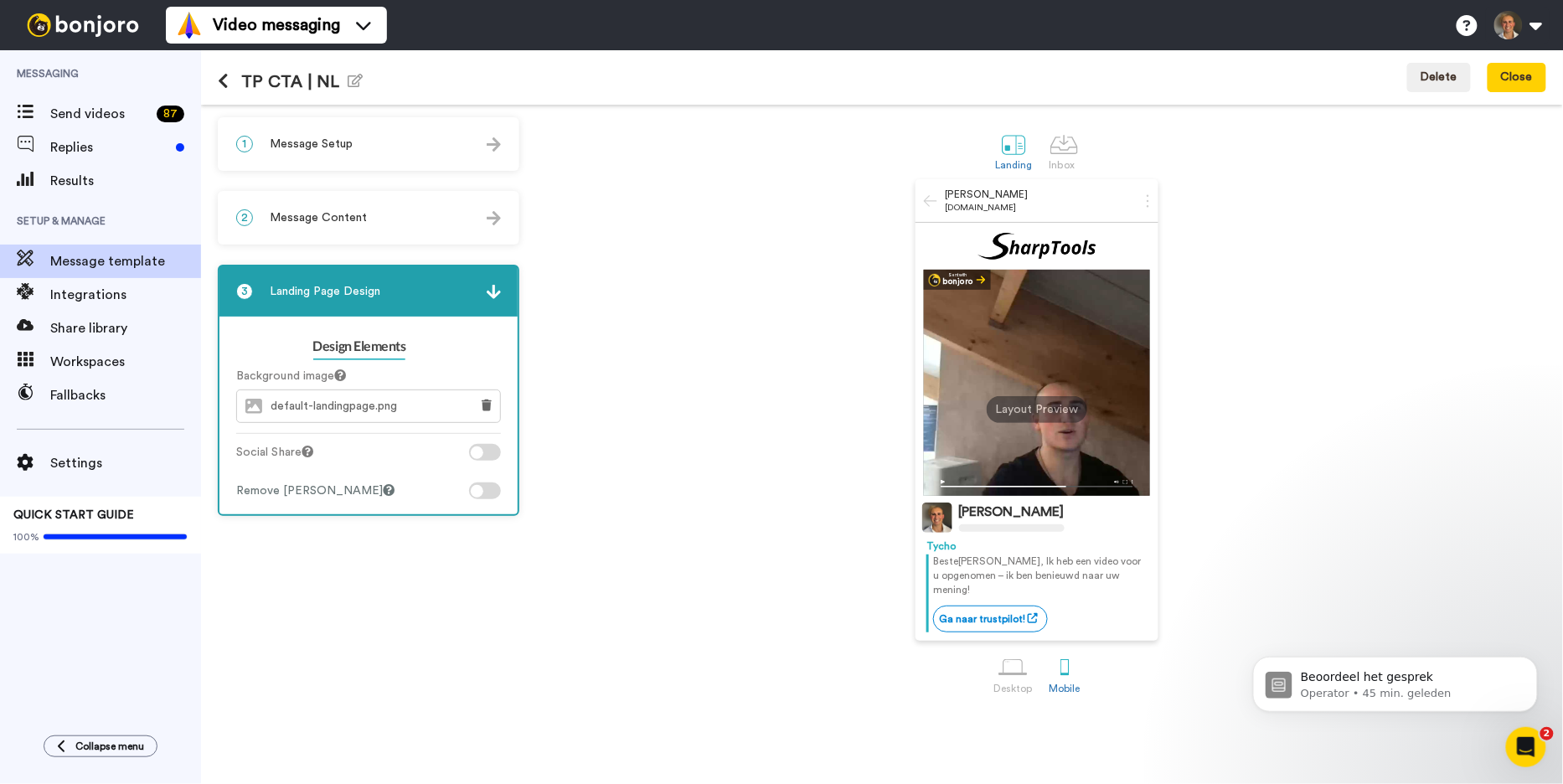
click at [488, 486] on div at bounding box center [485, 490] width 31 height 17
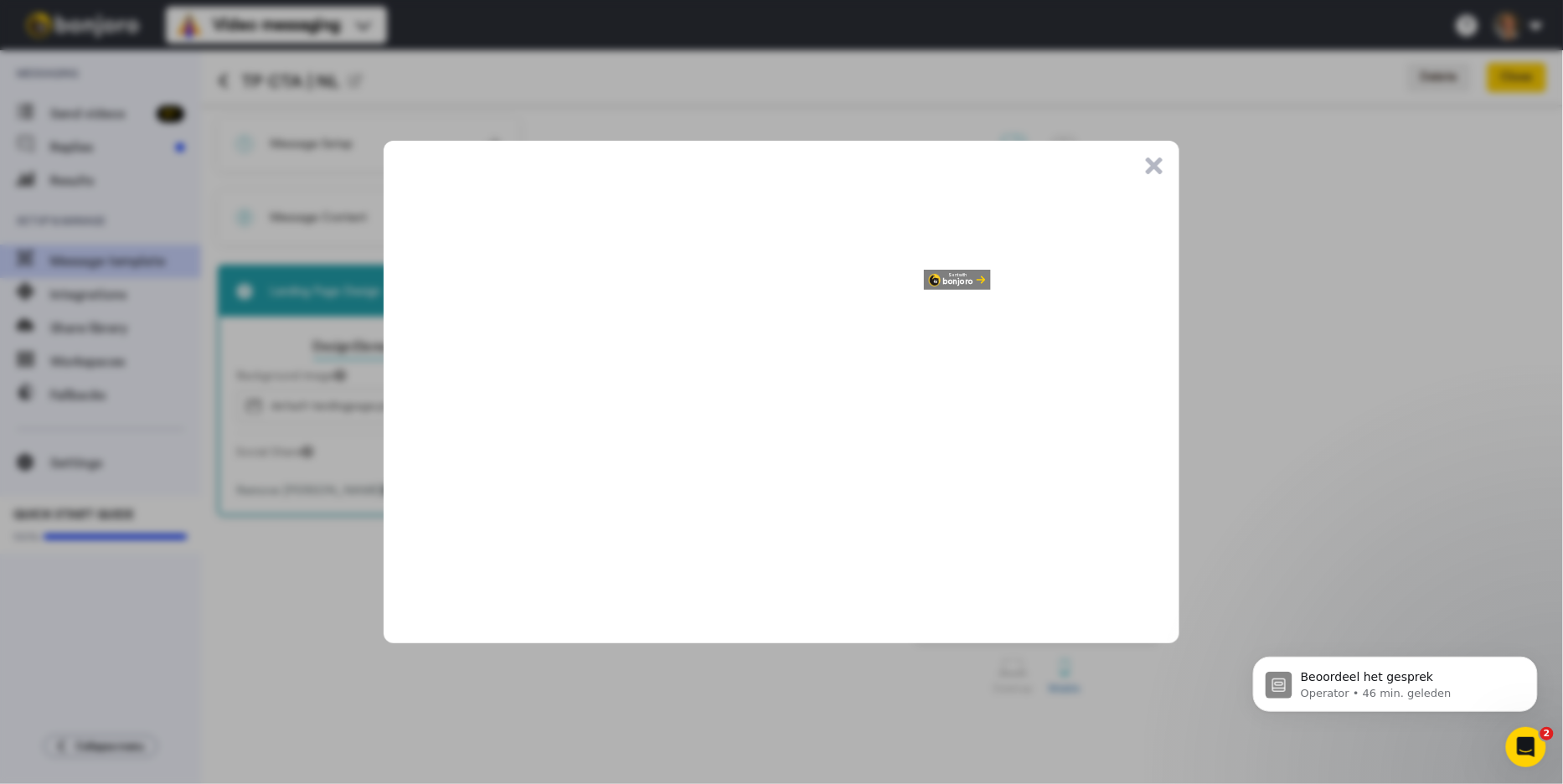
click at [1150, 167] on button ".cls-1{stroke-width:0px;}" at bounding box center [1153, 165] width 17 height 17
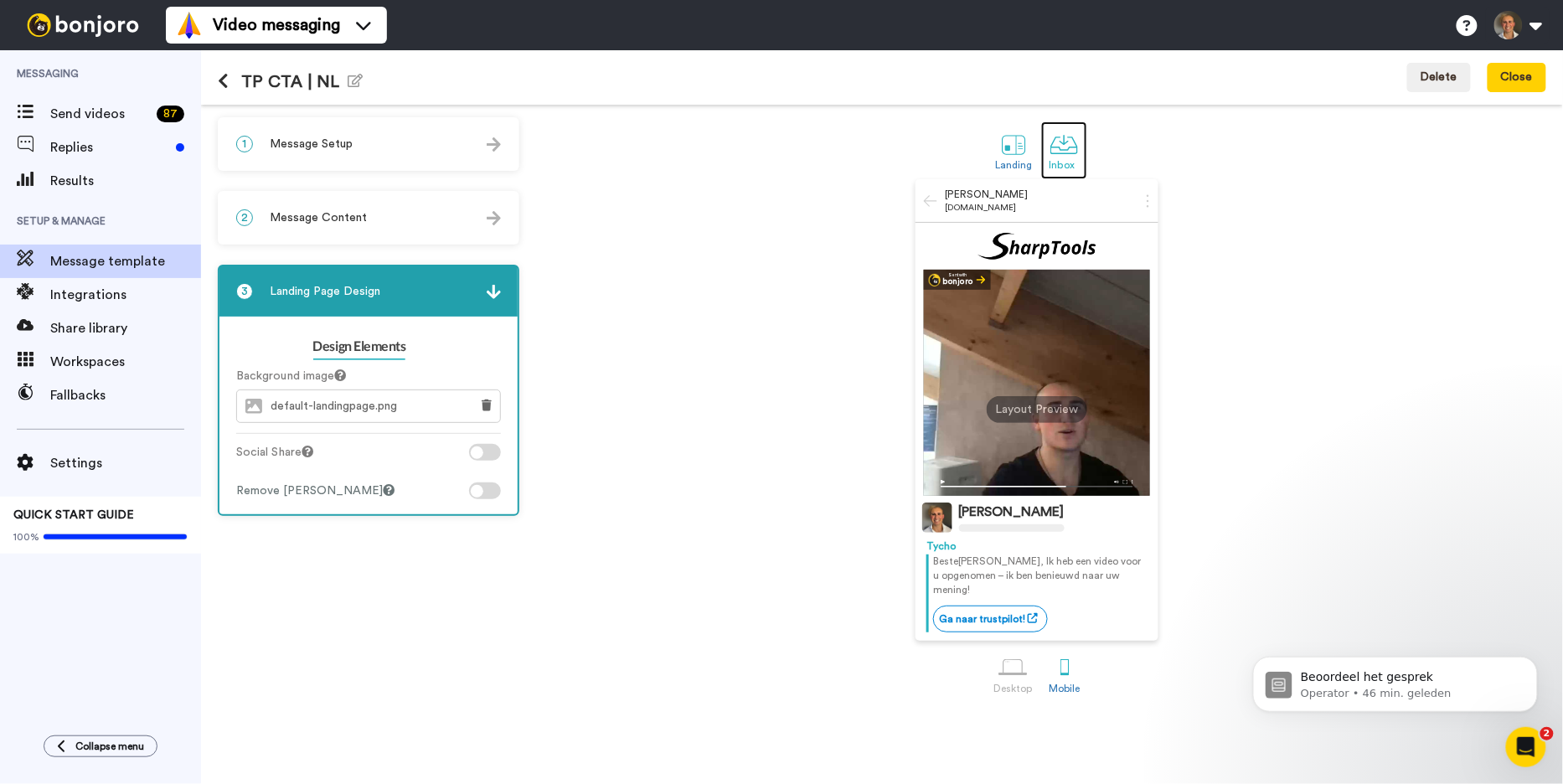
click at [1064, 147] on div at bounding box center [1064, 145] width 30 height 30
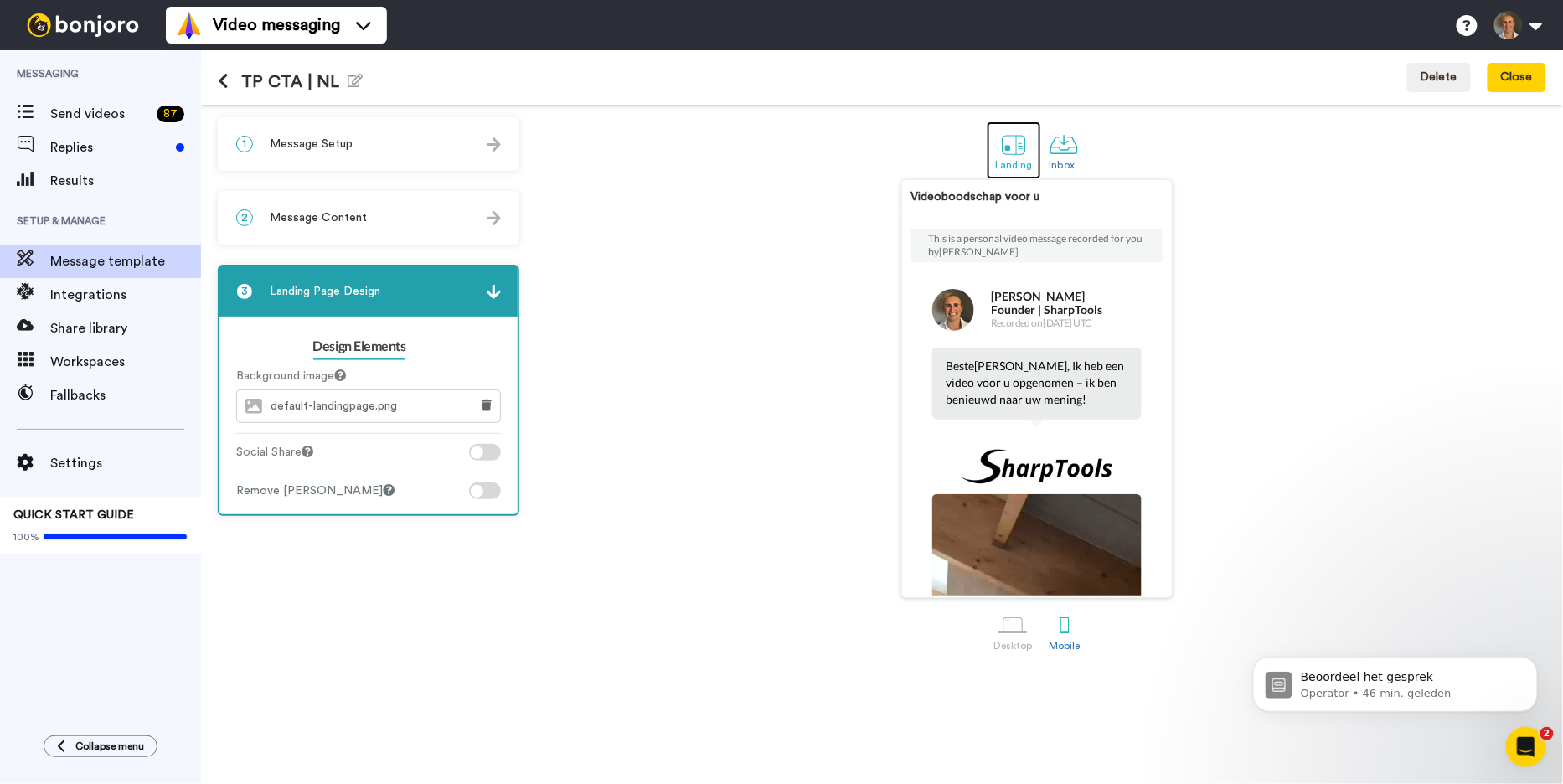
click at [1013, 147] on div at bounding box center [1014, 145] width 30 height 30
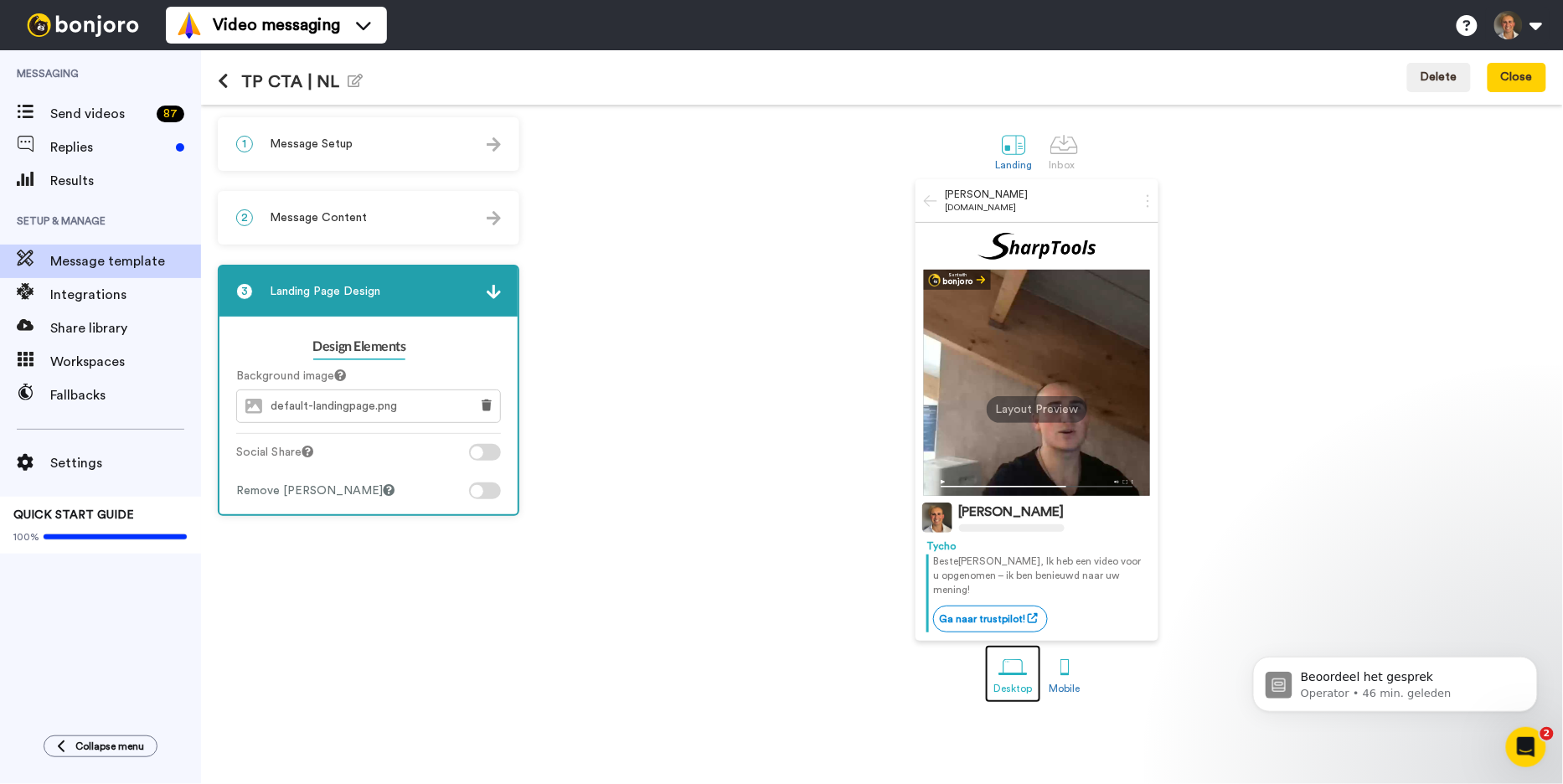
click at [1011, 653] on div at bounding box center [1013, 668] width 30 height 30
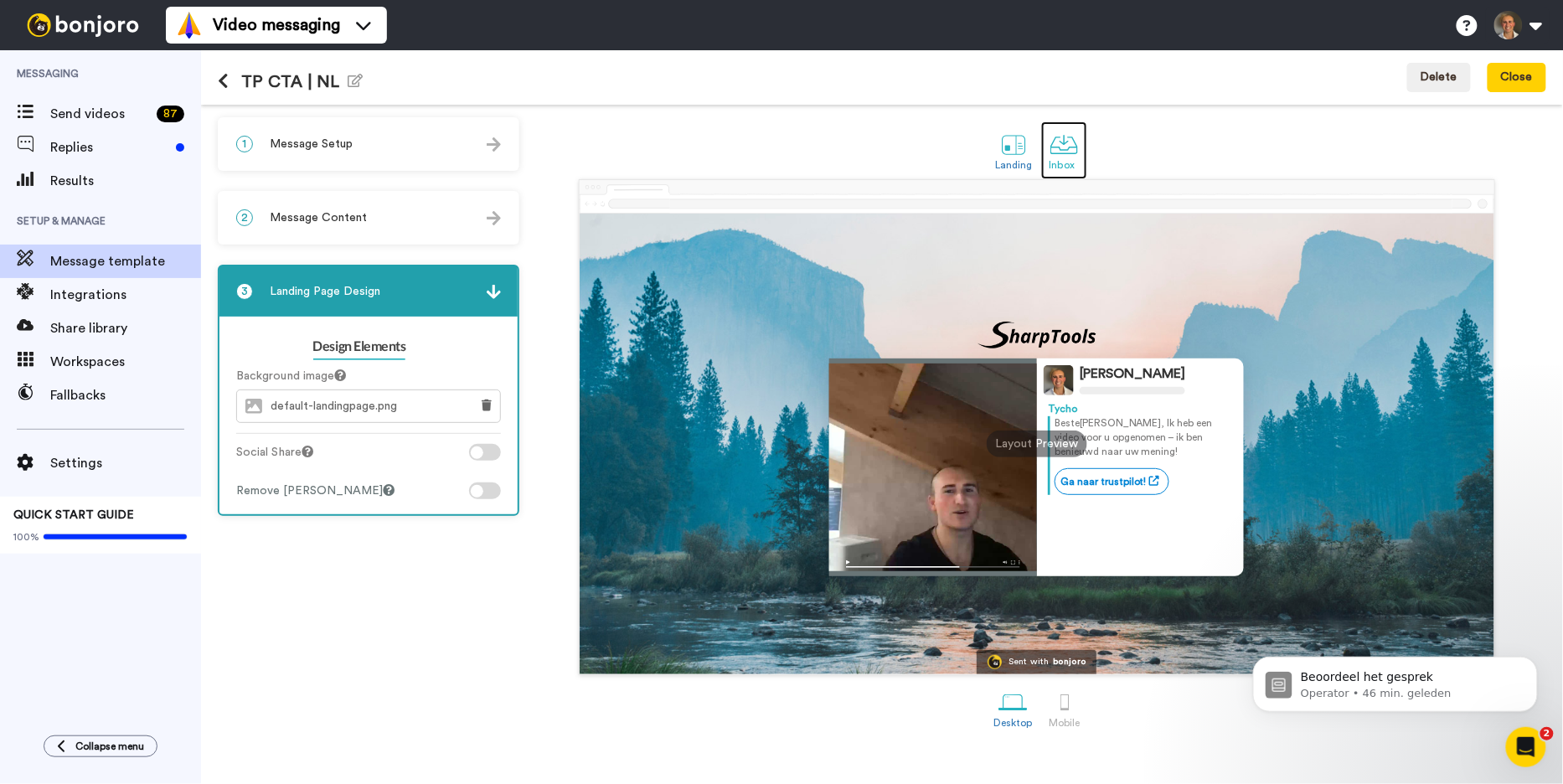
click at [1053, 160] on div "Inbox" at bounding box center [1064, 164] width 30 height 11
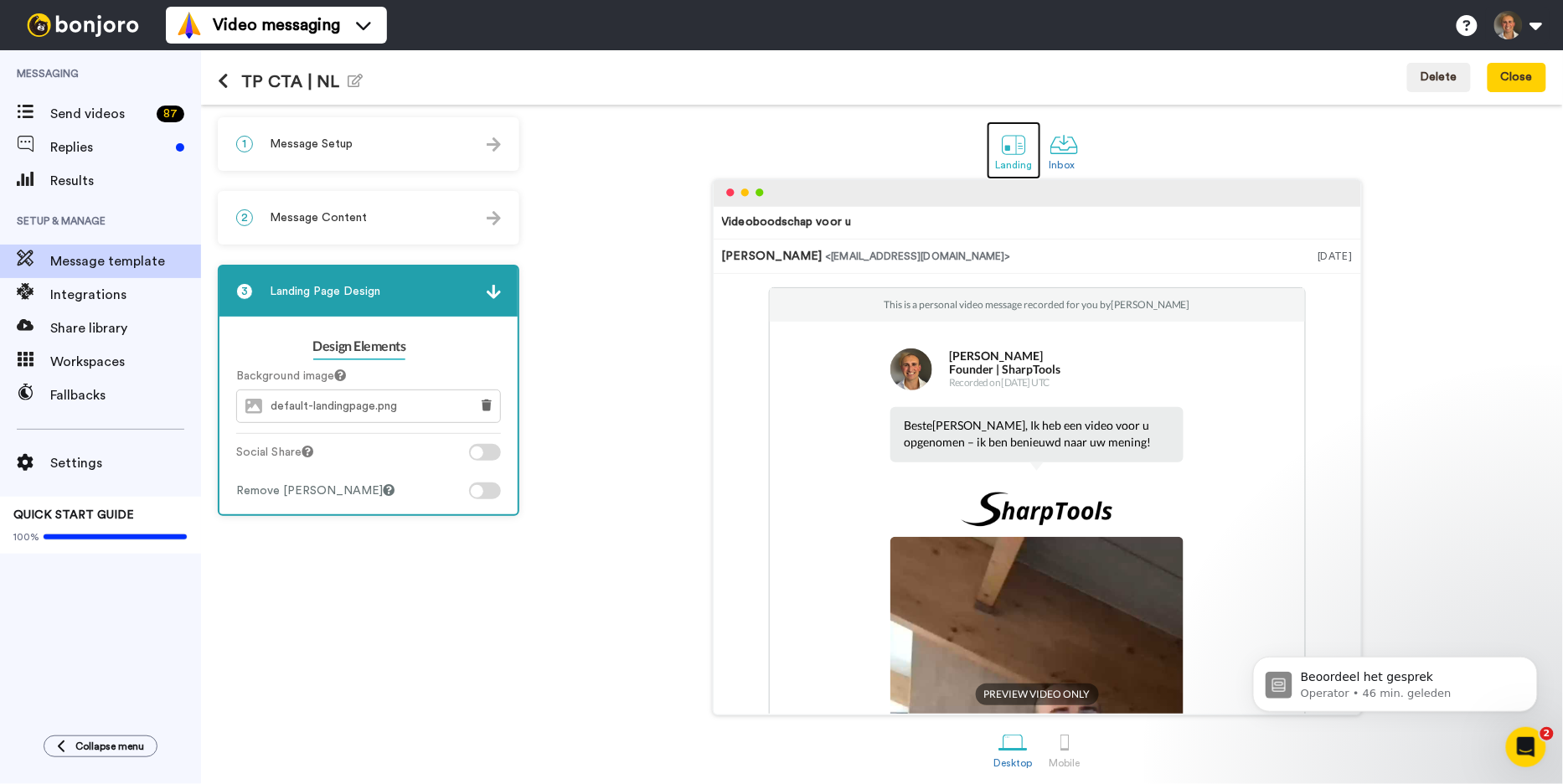
click at [1017, 153] on div at bounding box center [1014, 145] width 30 height 30
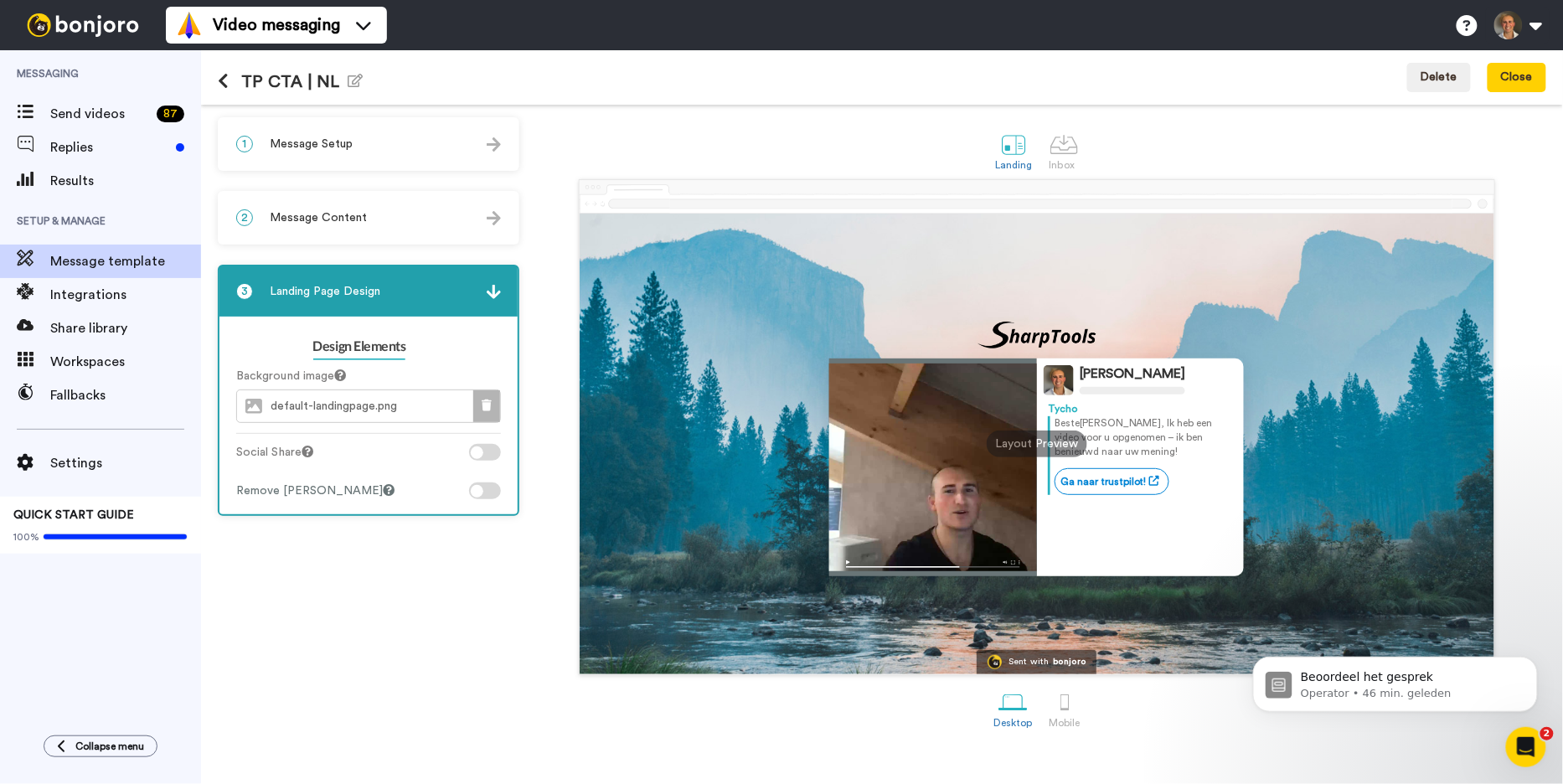
click at [488, 399] on icon at bounding box center [487, 405] width 10 height 11
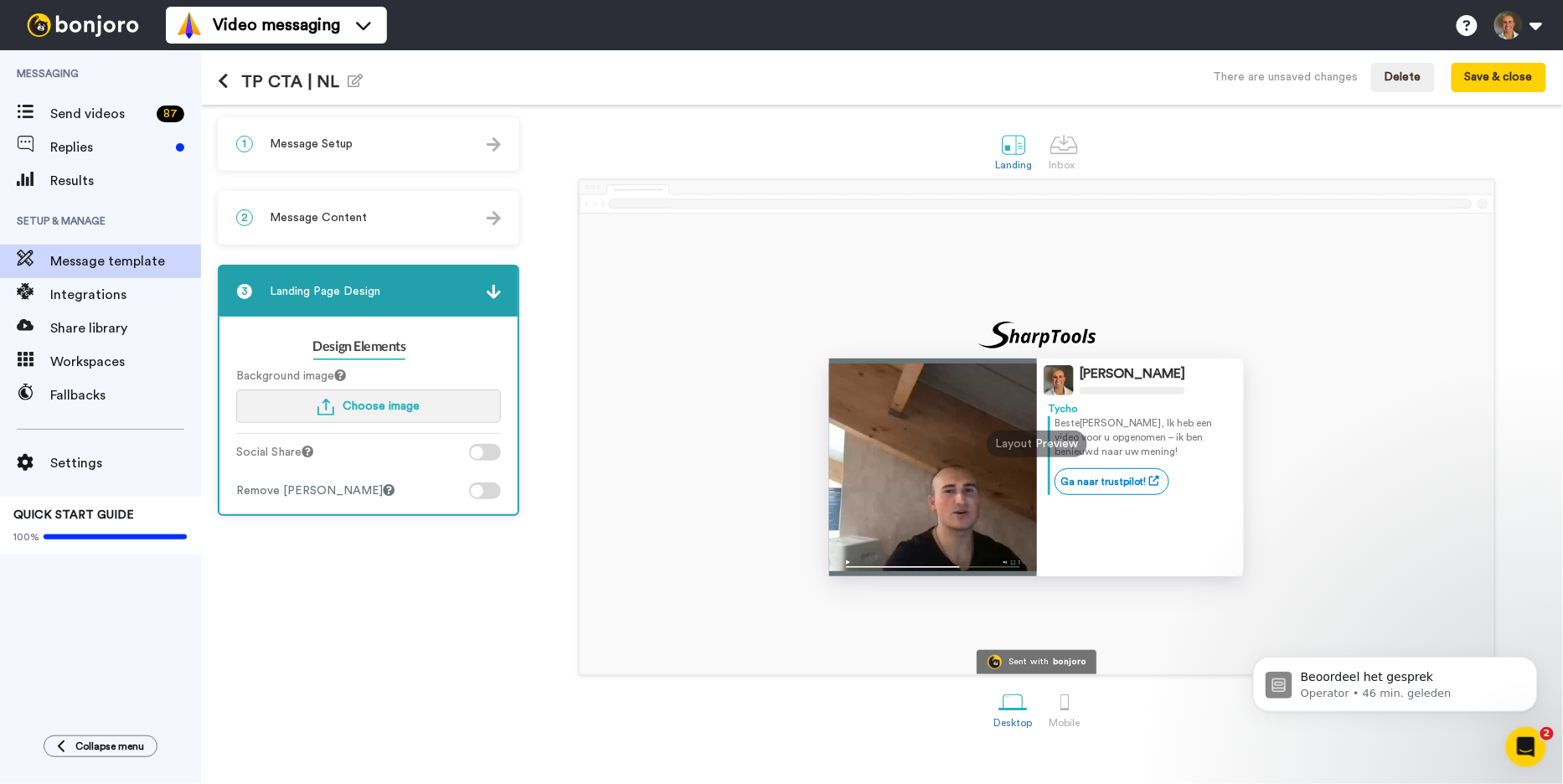
click at [412, 403] on span "Choose image" at bounding box center [381, 406] width 77 height 11
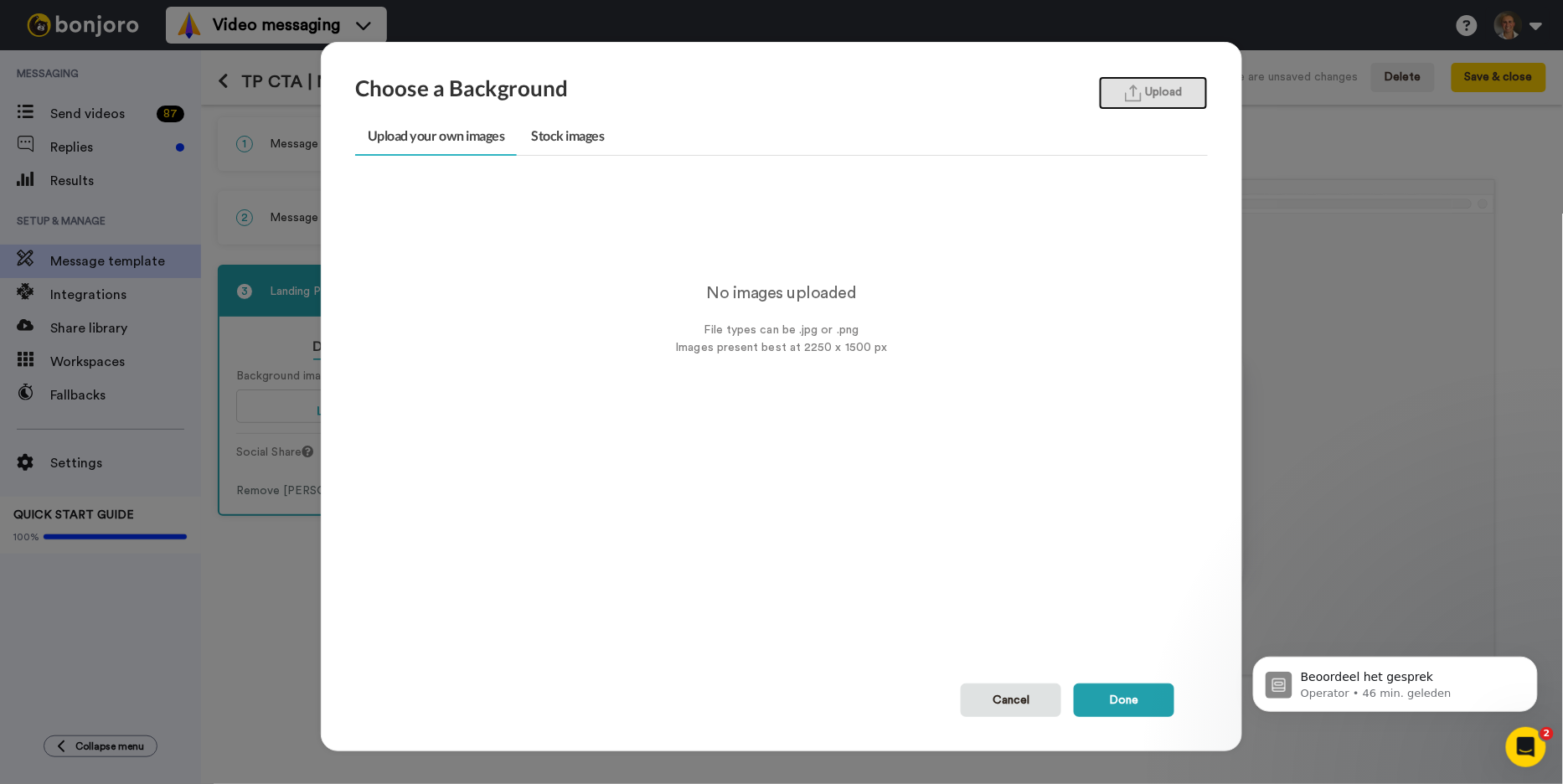
click at [1145, 92] on button "Upload" at bounding box center [1153, 92] width 109 height 33
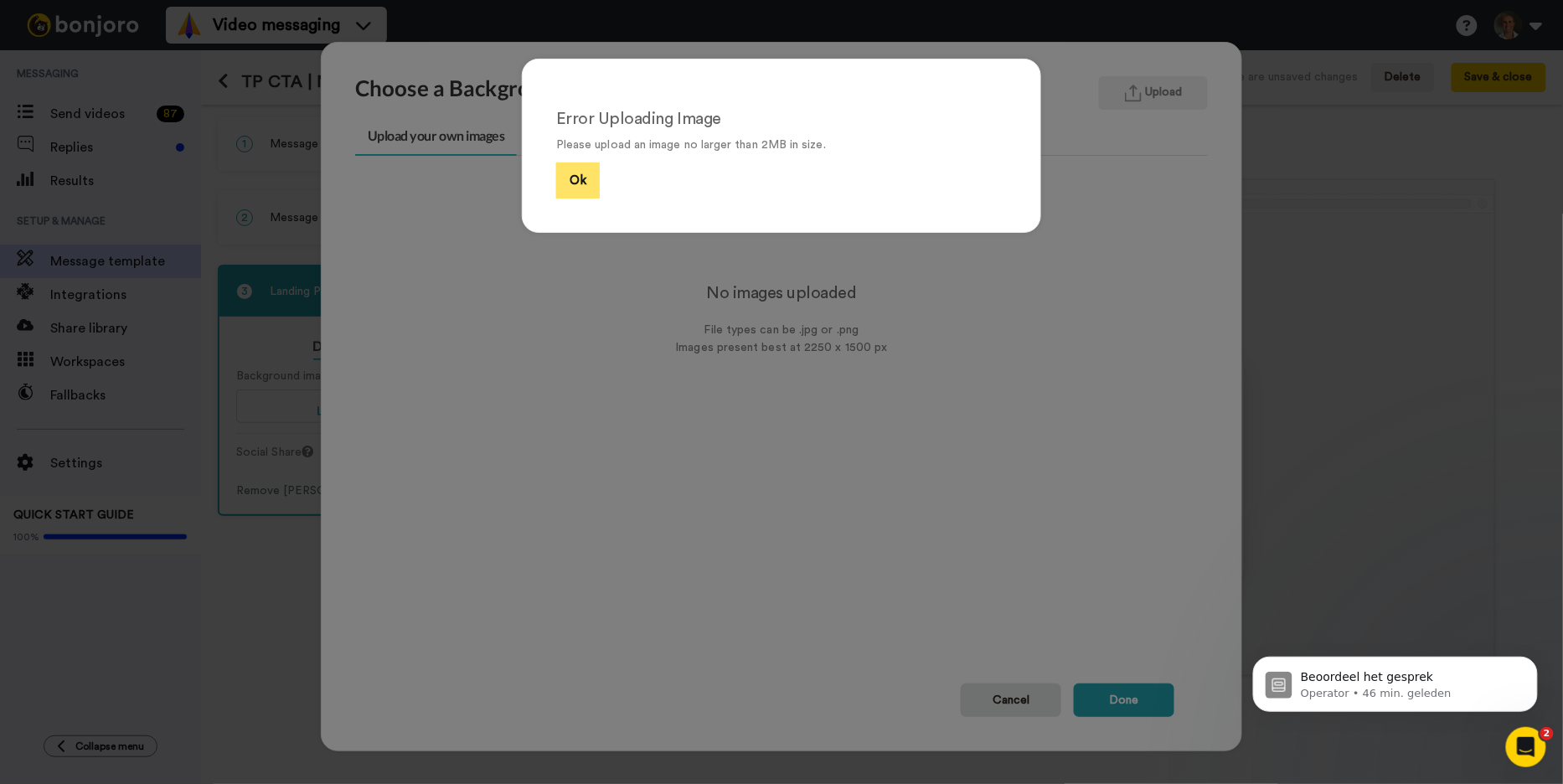
click at [585, 172] on button "Ok" at bounding box center [578, 180] width 44 height 36
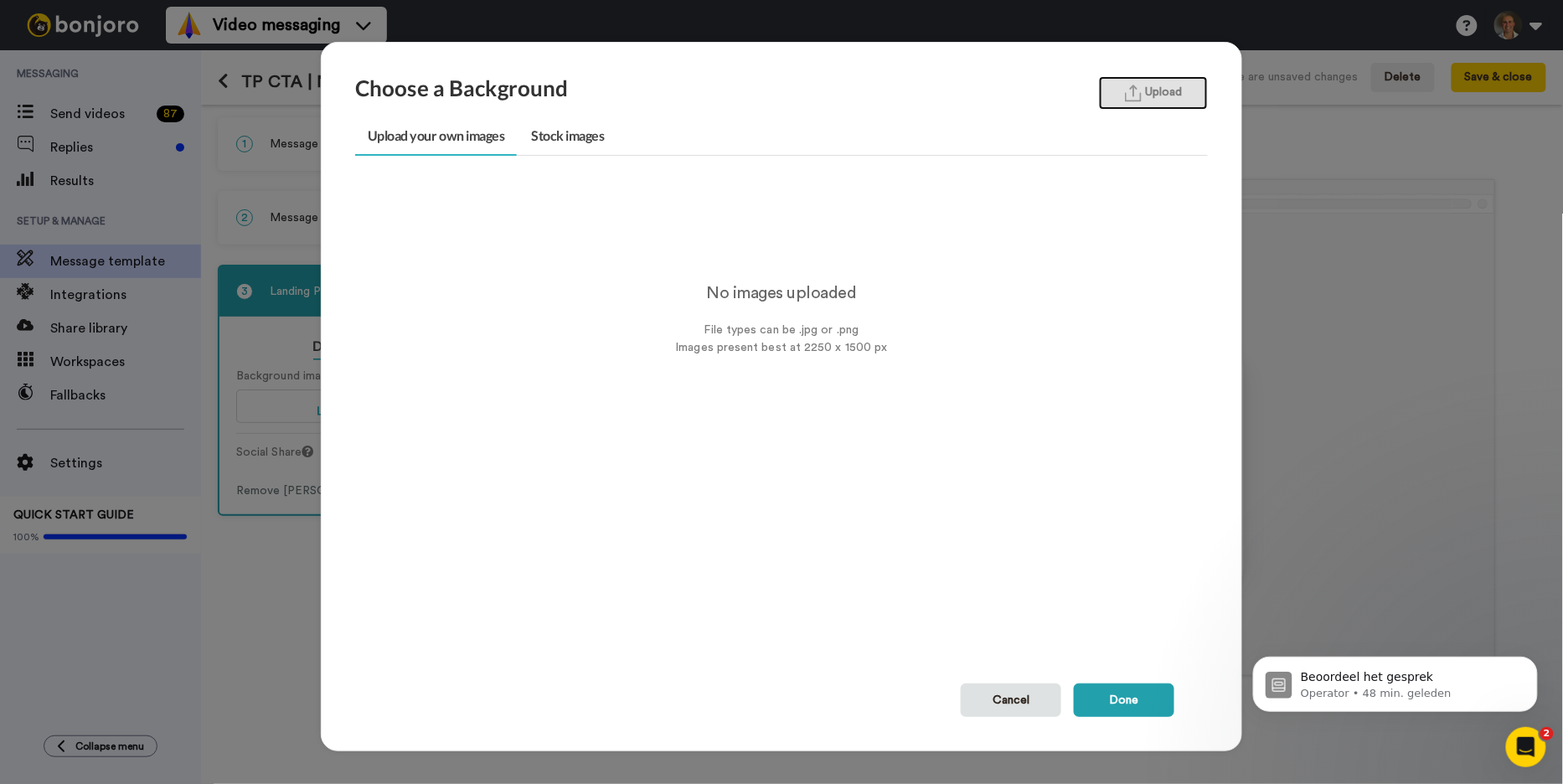
click at [1135, 95] on img "button" at bounding box center [1132, 93] width 17 height 17
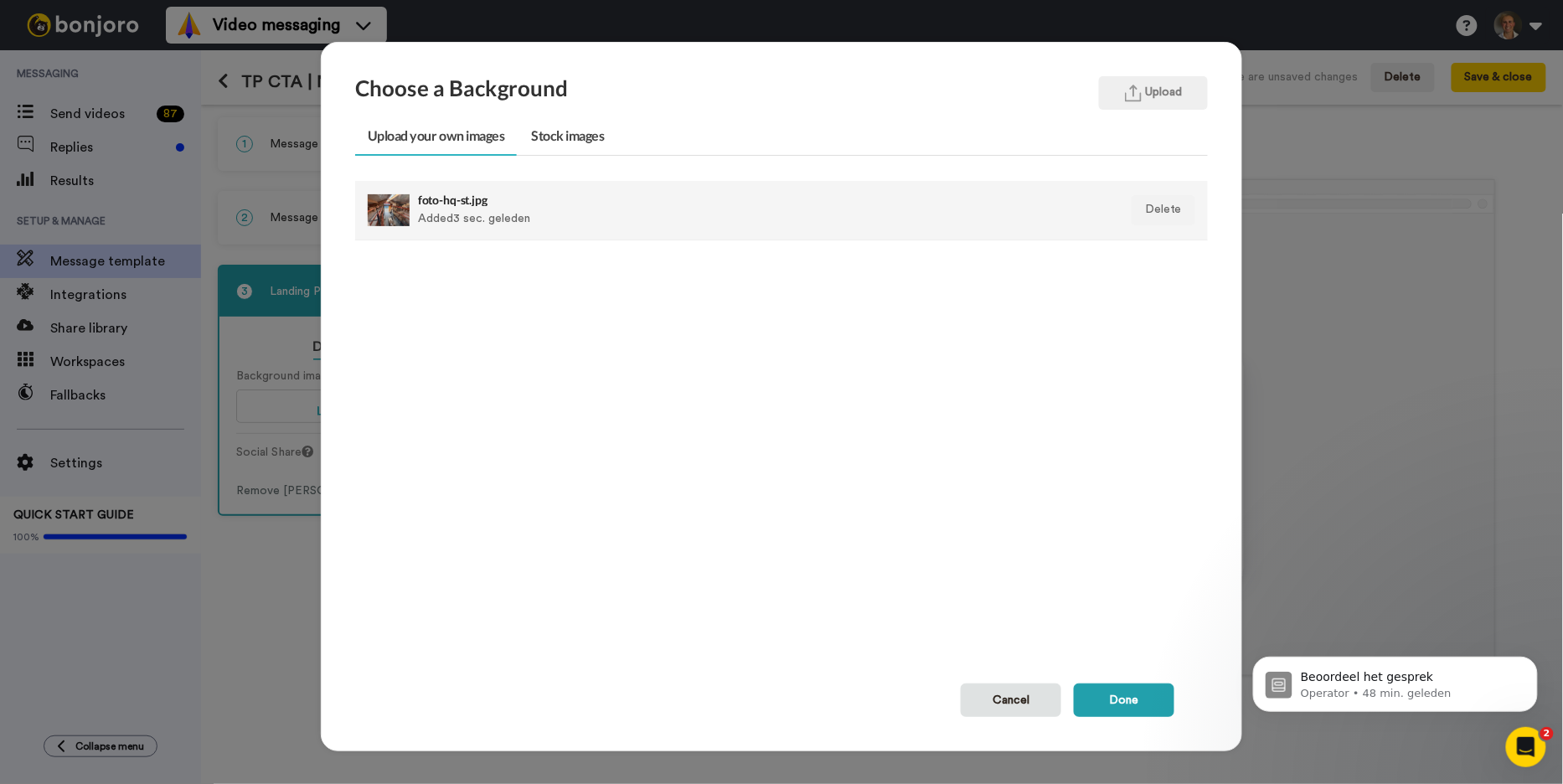
click at [580, 218] on div "foto-hq-st.jpg Added 3 sec. geleden" at bounding box center [699, 210] width 563 height 42
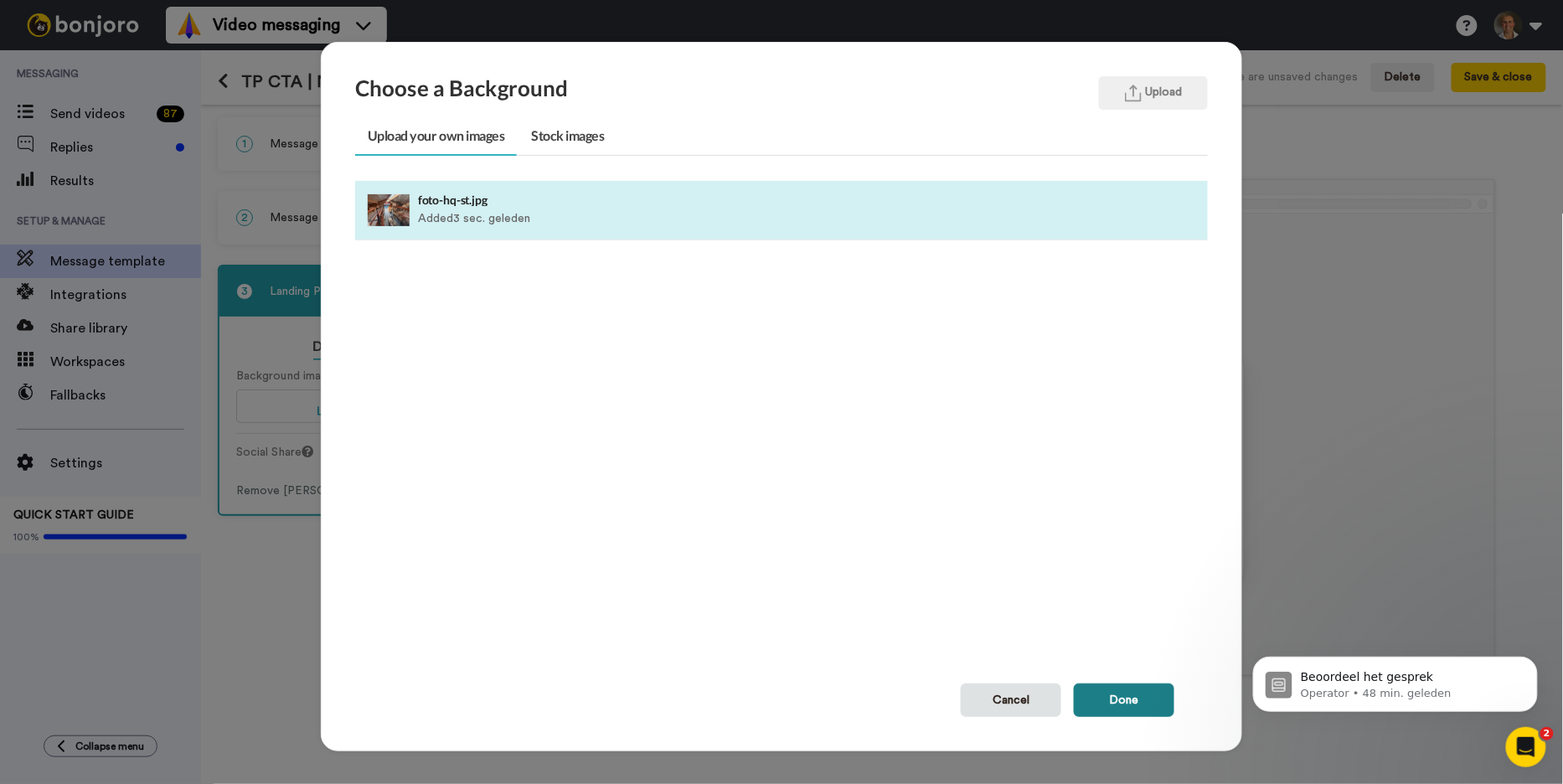
click at [1123, 694] on button "Done" at bounding box center [1123, 699] width 100 height 33
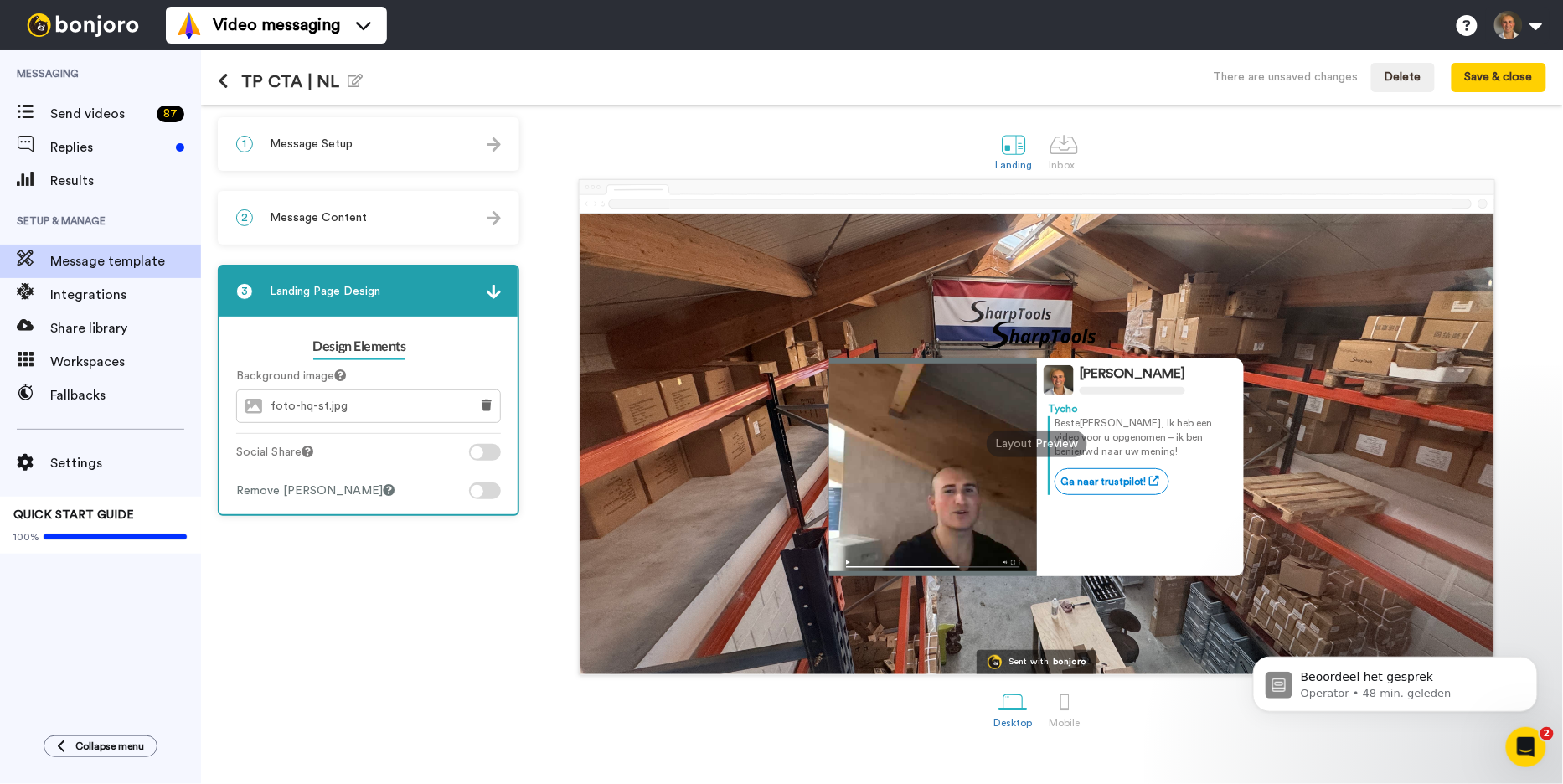
click at [387, 214] on div "2 Message Content" at bounding box center [369, 218] width 298 height 51
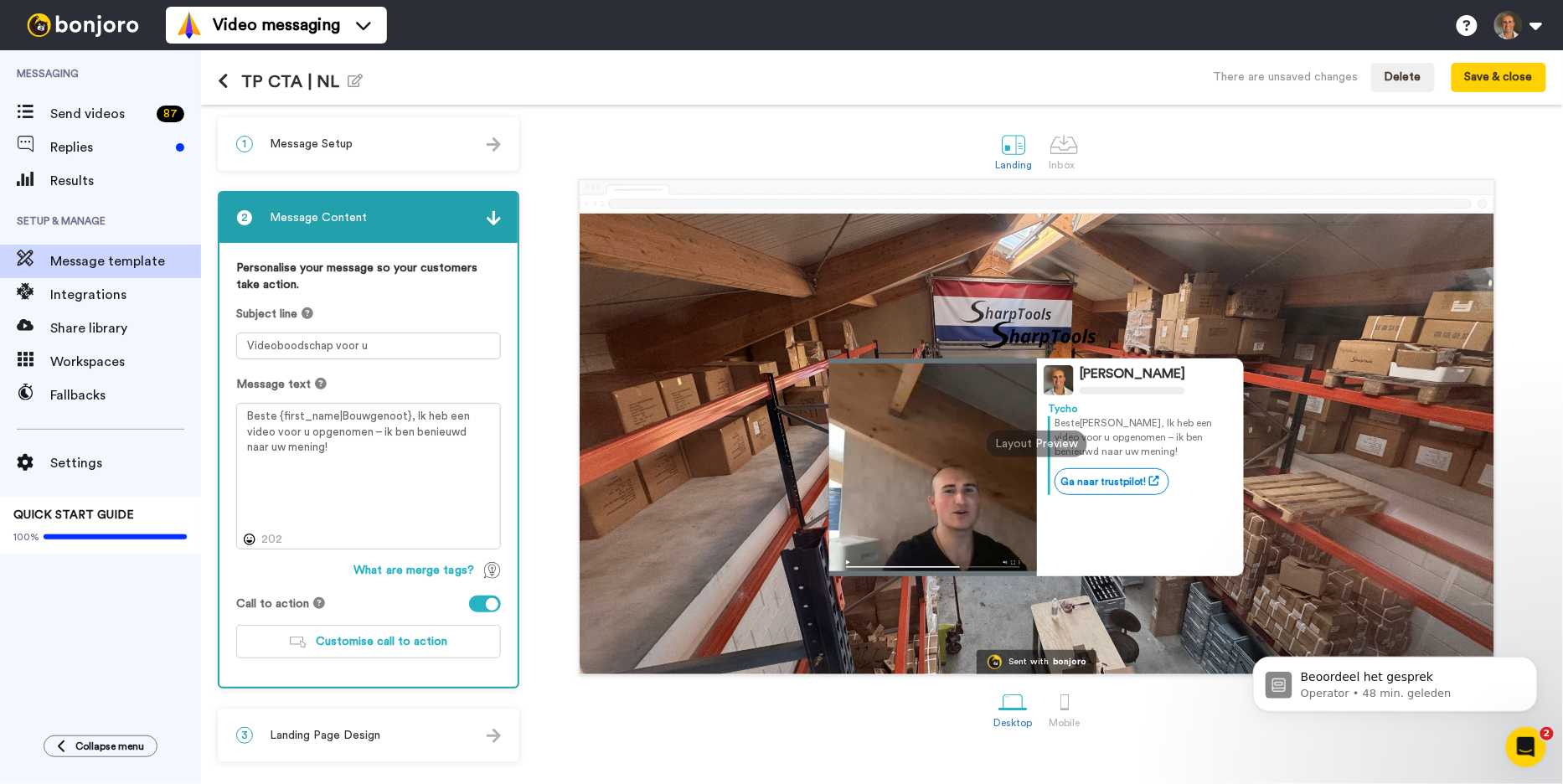
click at [394, 153] on div "1 Message Setup" at bounding box center [369, 144] width 298 height 51
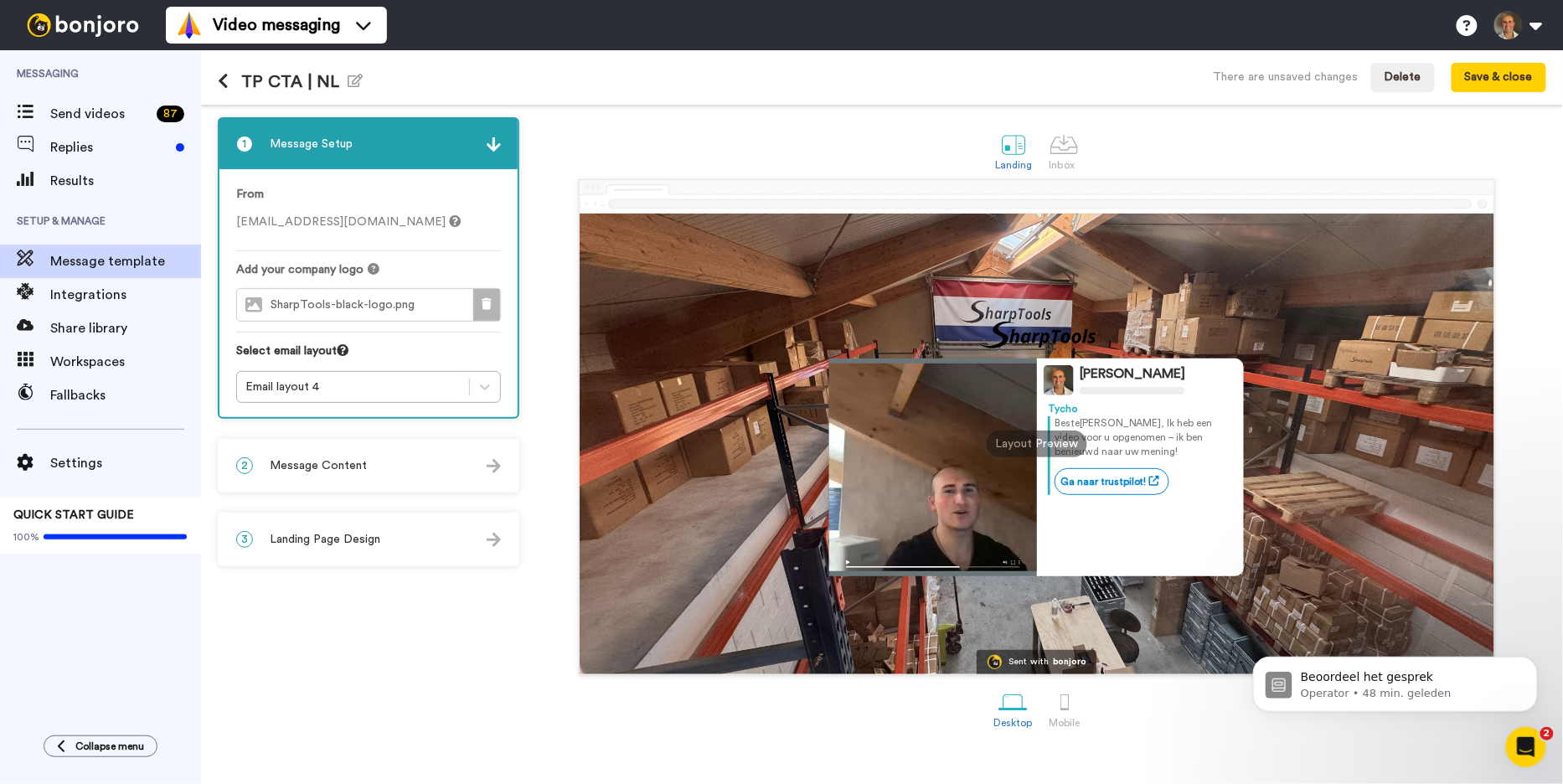
click at [481, 303] on button at bounding box center [486, 304] width 27 height 31
click at [407, 303] on span "Choose a Logo" at bounding box center [382, 304] width 84 height 11
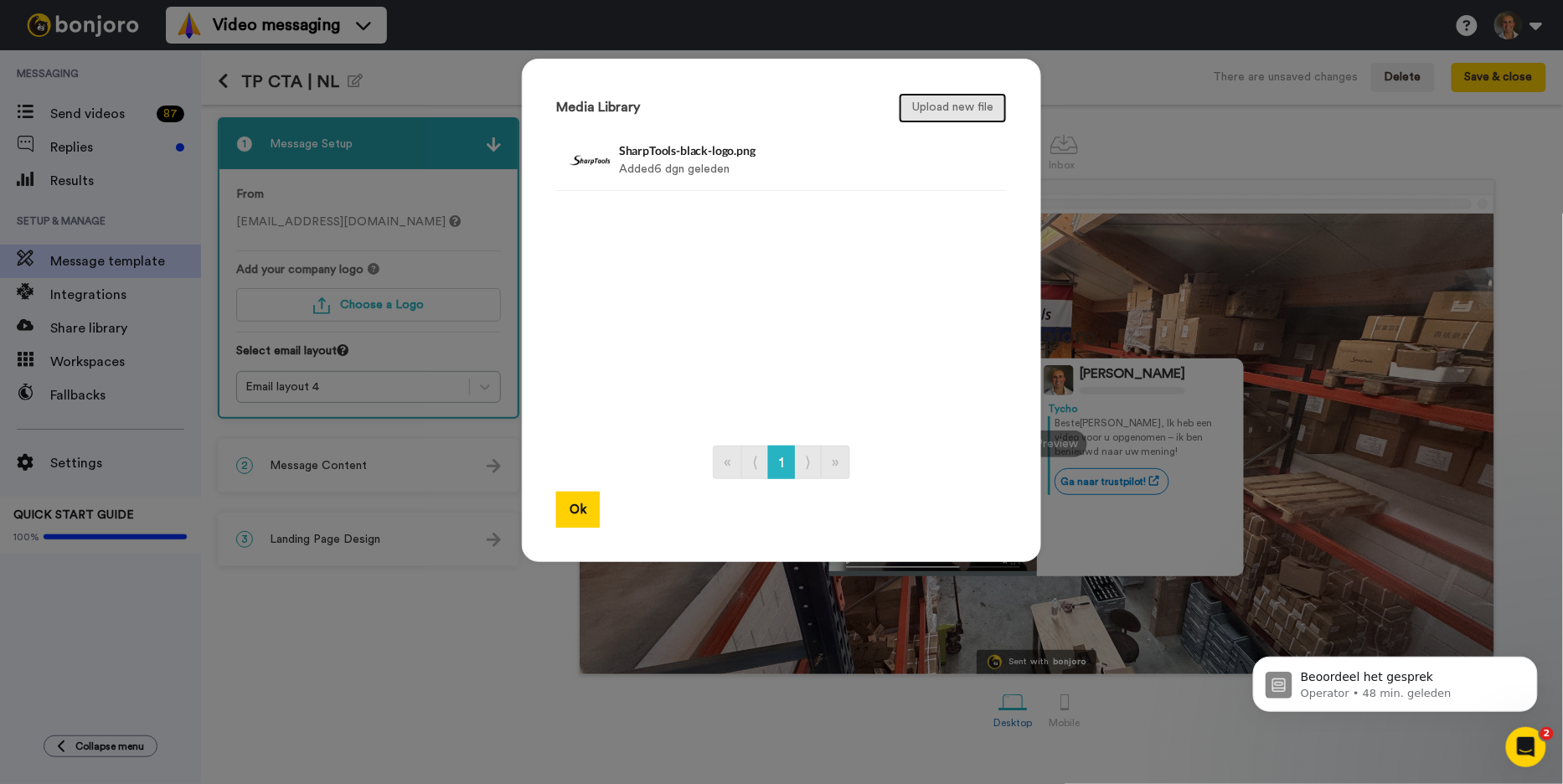
click at [932, 109] on button "Upload new file" at bounding box center [952, 108] width 108 height 31
click at [929, 108] on button "Upload new file" at bounding box center [952, 108] width 108 height 31
click at [916, 119] on button "Upload new file" at bounding box center [952, 108] width 108 height 31
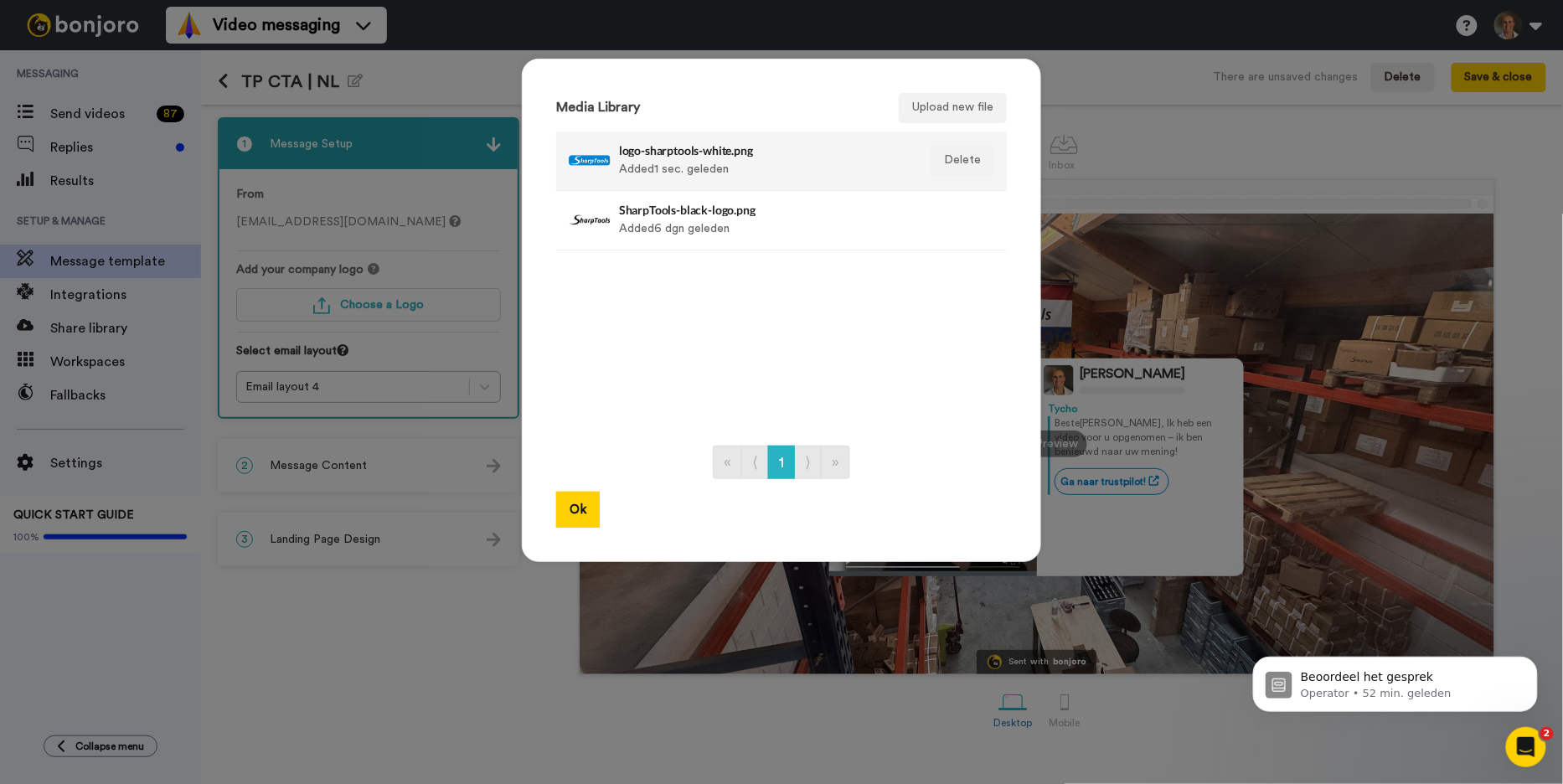
click at [710, 174] on div "logo-sharptools-white.png Added 1 sec. geleden" at bounding box center [763, 160] width 289 height 42
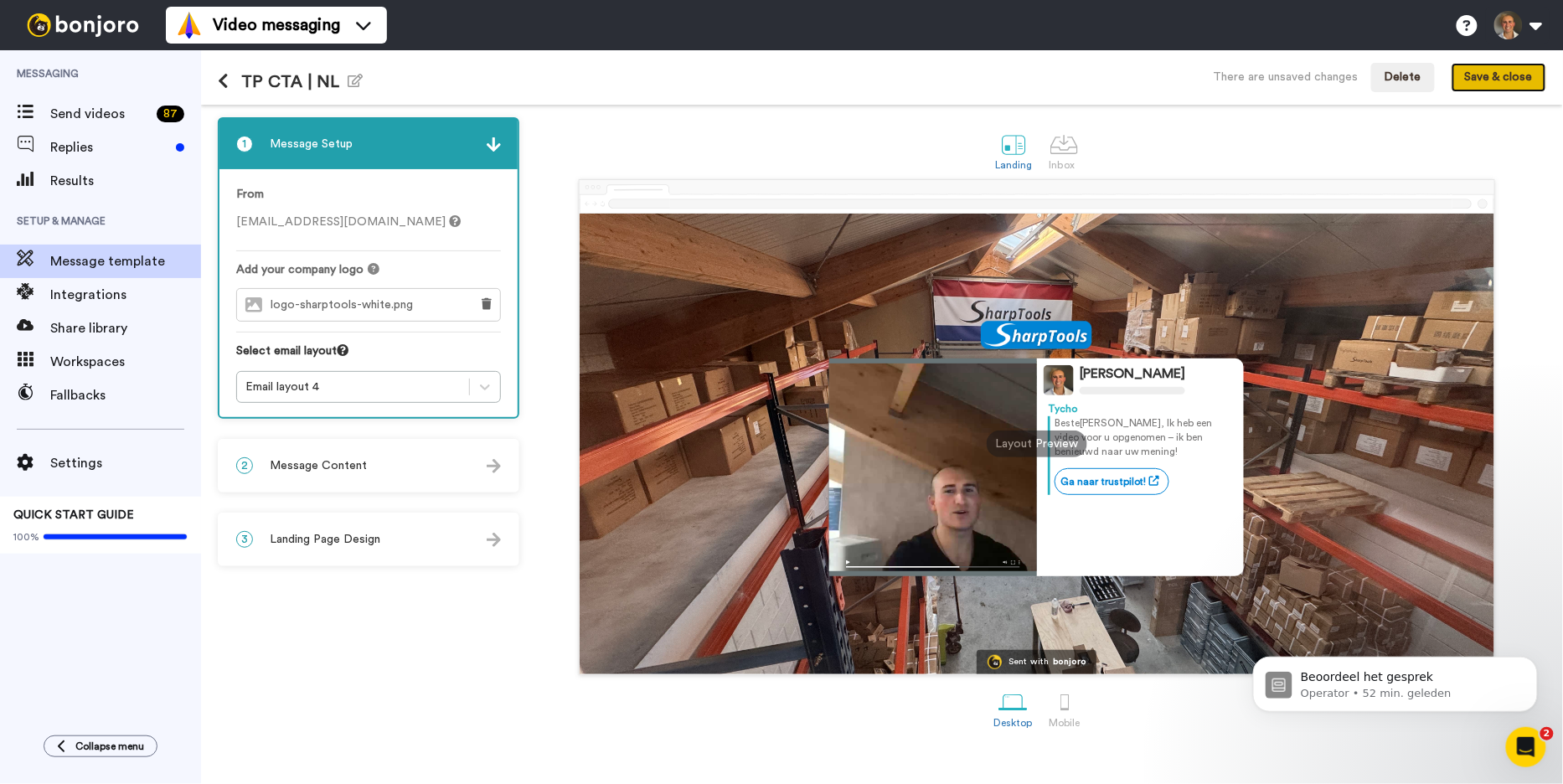
click at [1501, 65] on button "Save & close" at bounding box center [1498, 78] width 94 height 31
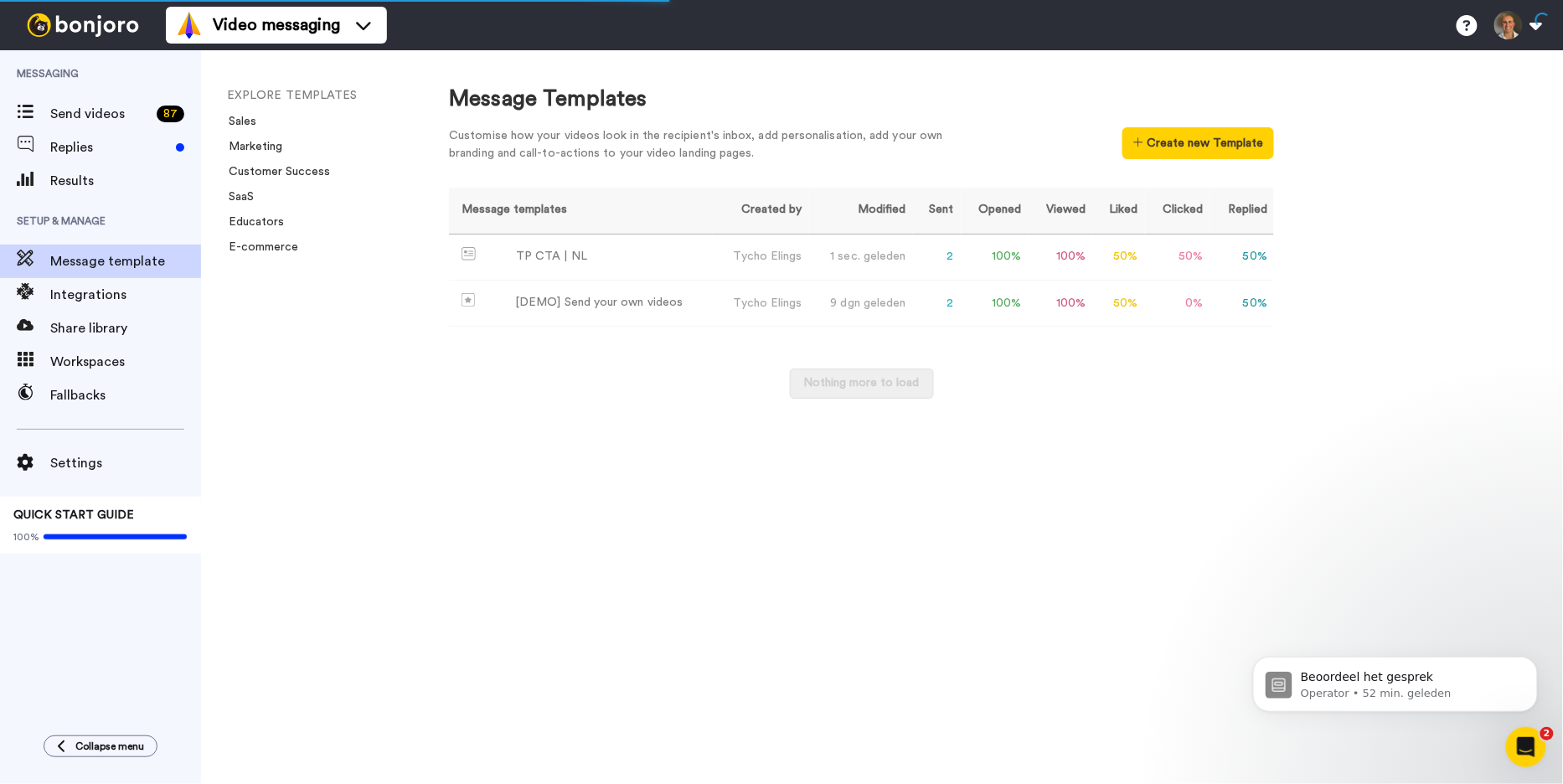
click at [632, 78] on div "Message Templates Customise how your videos look in the recipient's inbox, add …" at bounding box center [988, 418] width 1147 height 734
click at [551, 259] on div "TP CTA | NL" at bounding box center [551, 256] width 72 height 17
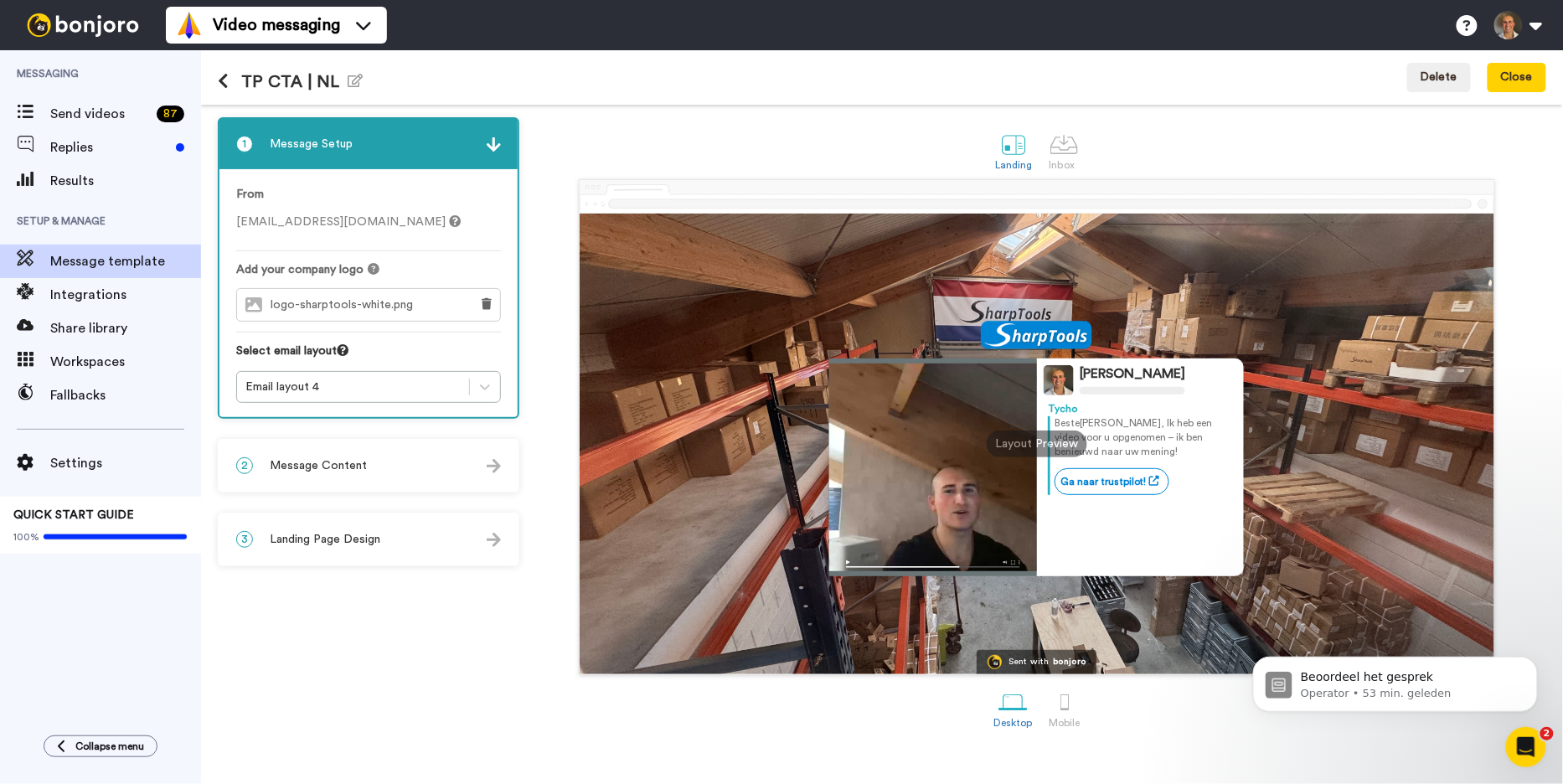
click at [428, 453] on div "2 Message Content" at bounding box center [369, 466] width 298 height 51
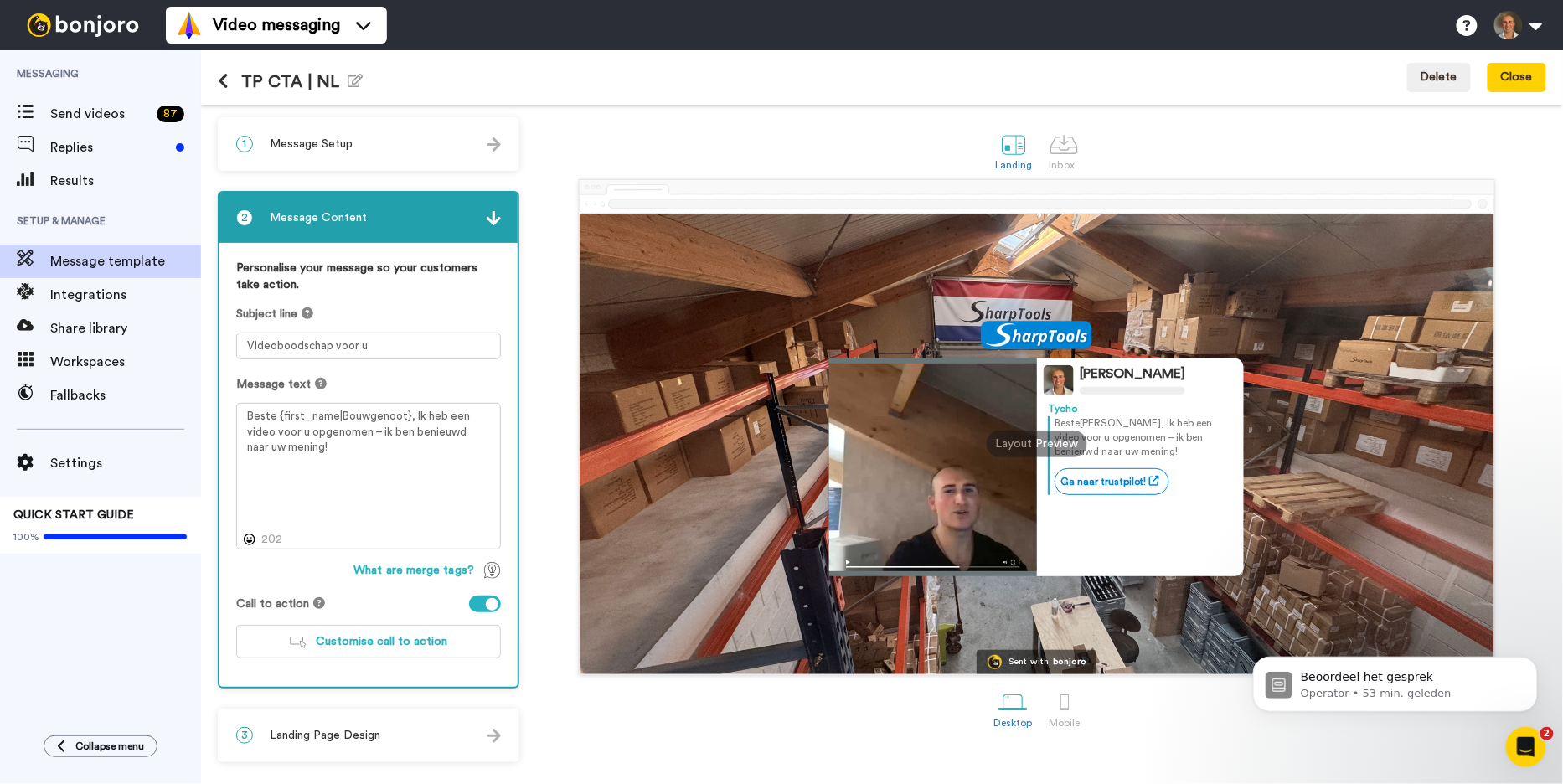
click at [395, 710] on div "3 Landing Page Design" at bounding box center [369, 735] width 298 height 51
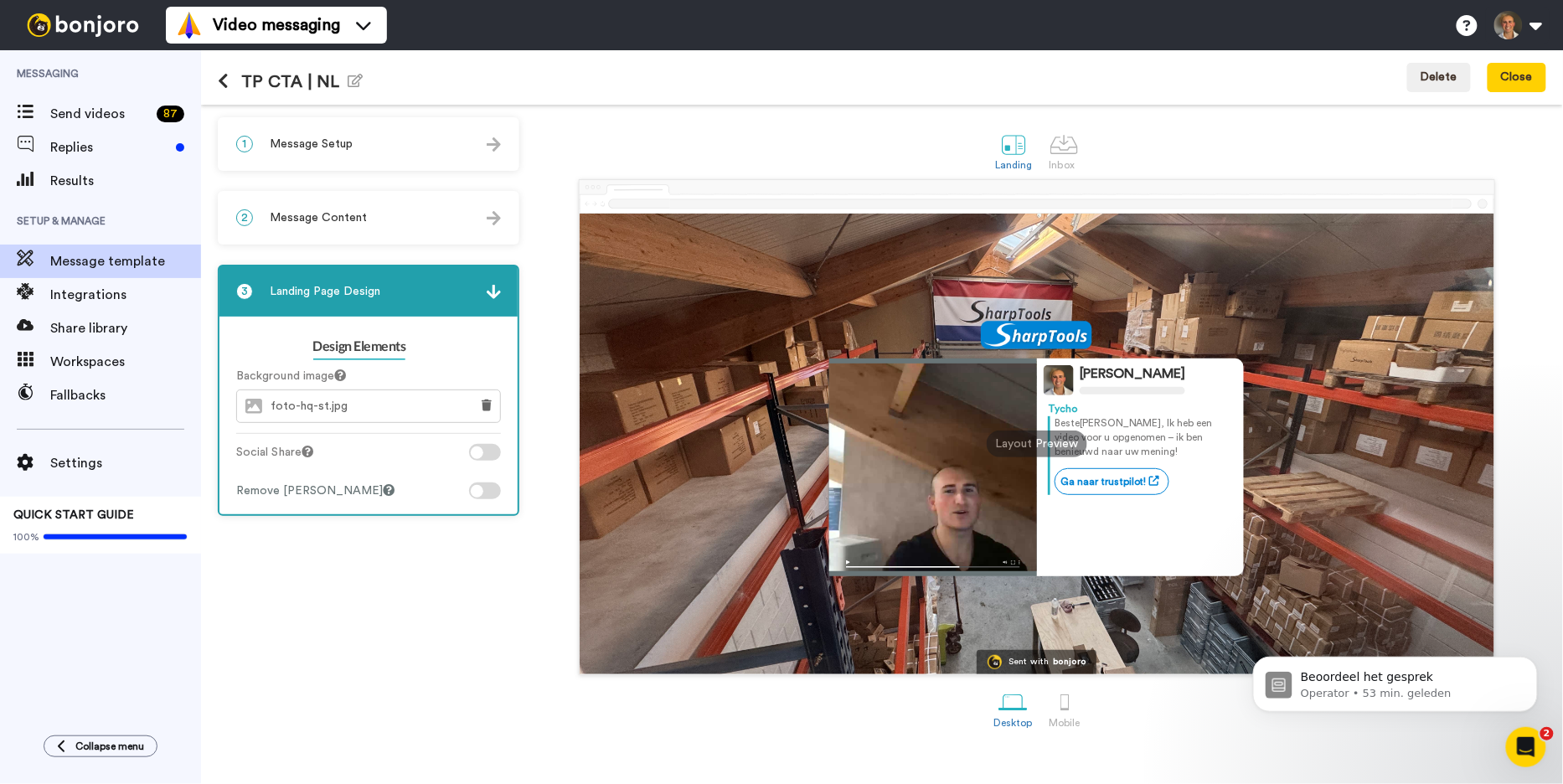
click at [392, 237] on div "2 Message Content" at bounding box center [369, 218] width 298 height 51
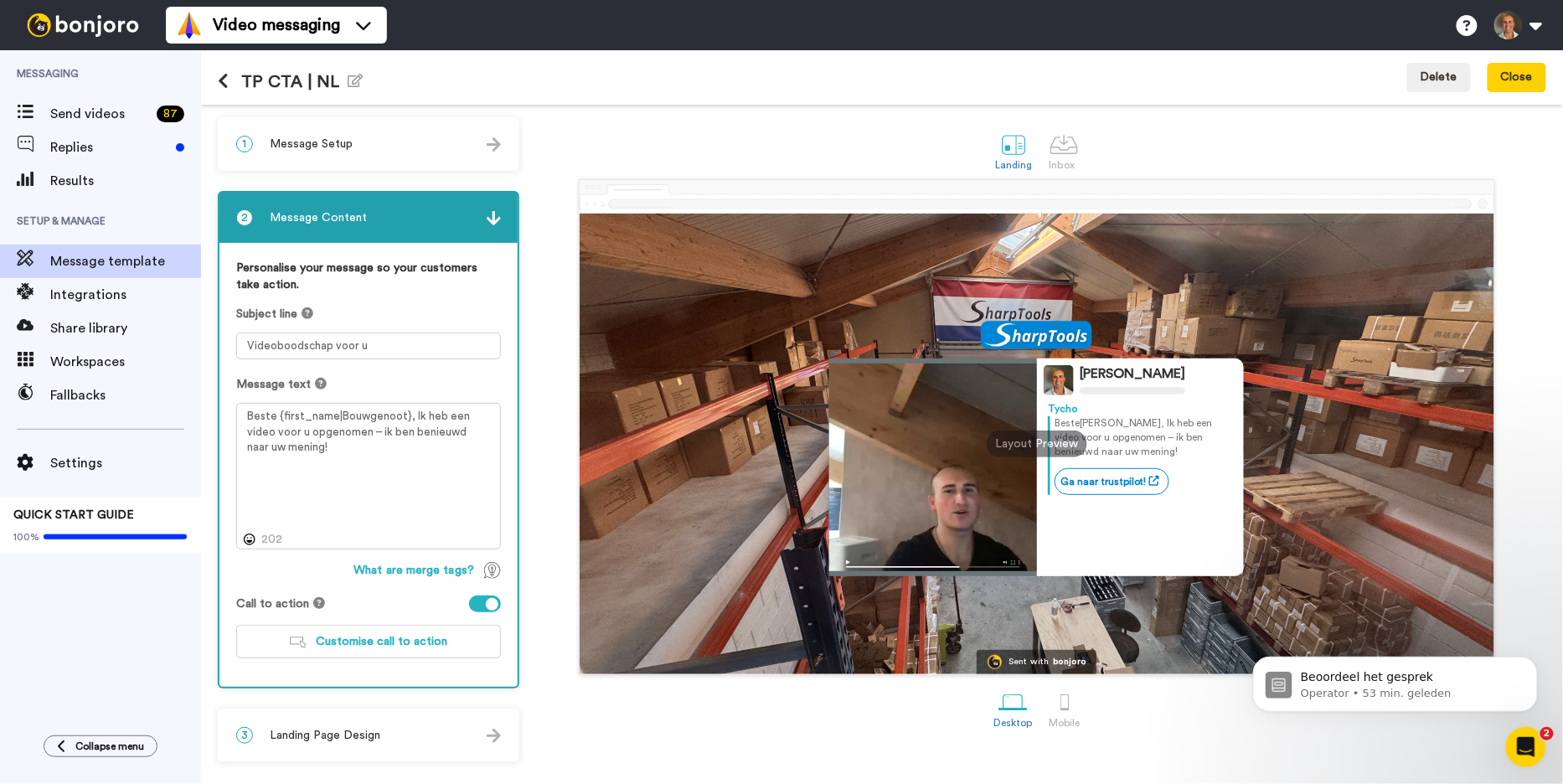
click at [384, 133] on div "1 Message Setup" at bounding box center [369, 144] width 298 height 51
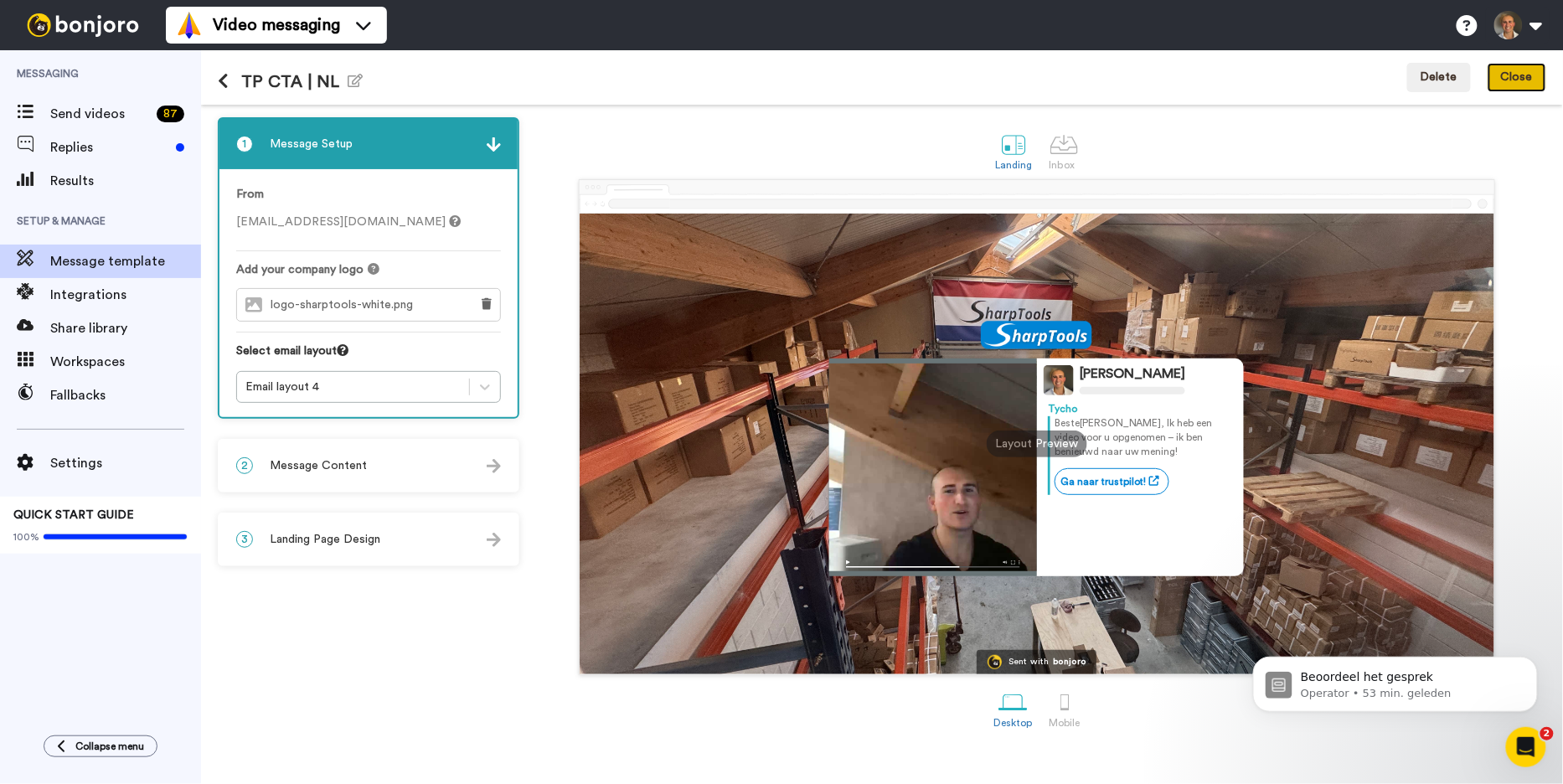
click at [1507, 85] on button "Close" at bounding box center [1516, 78] width 58 height 31
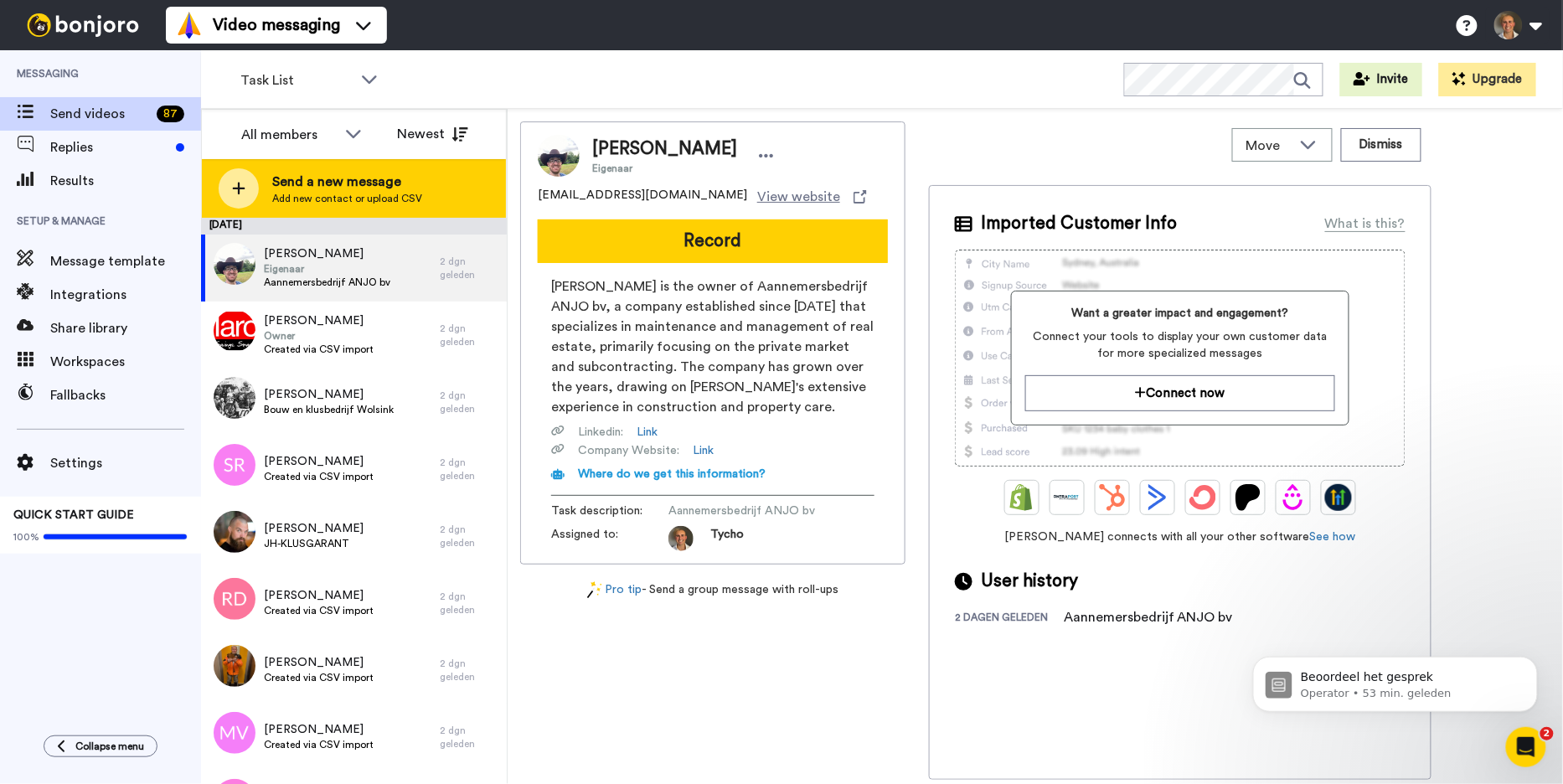
click at [241, 190] on icon at bounding box center [238, 187] width 13 height 15
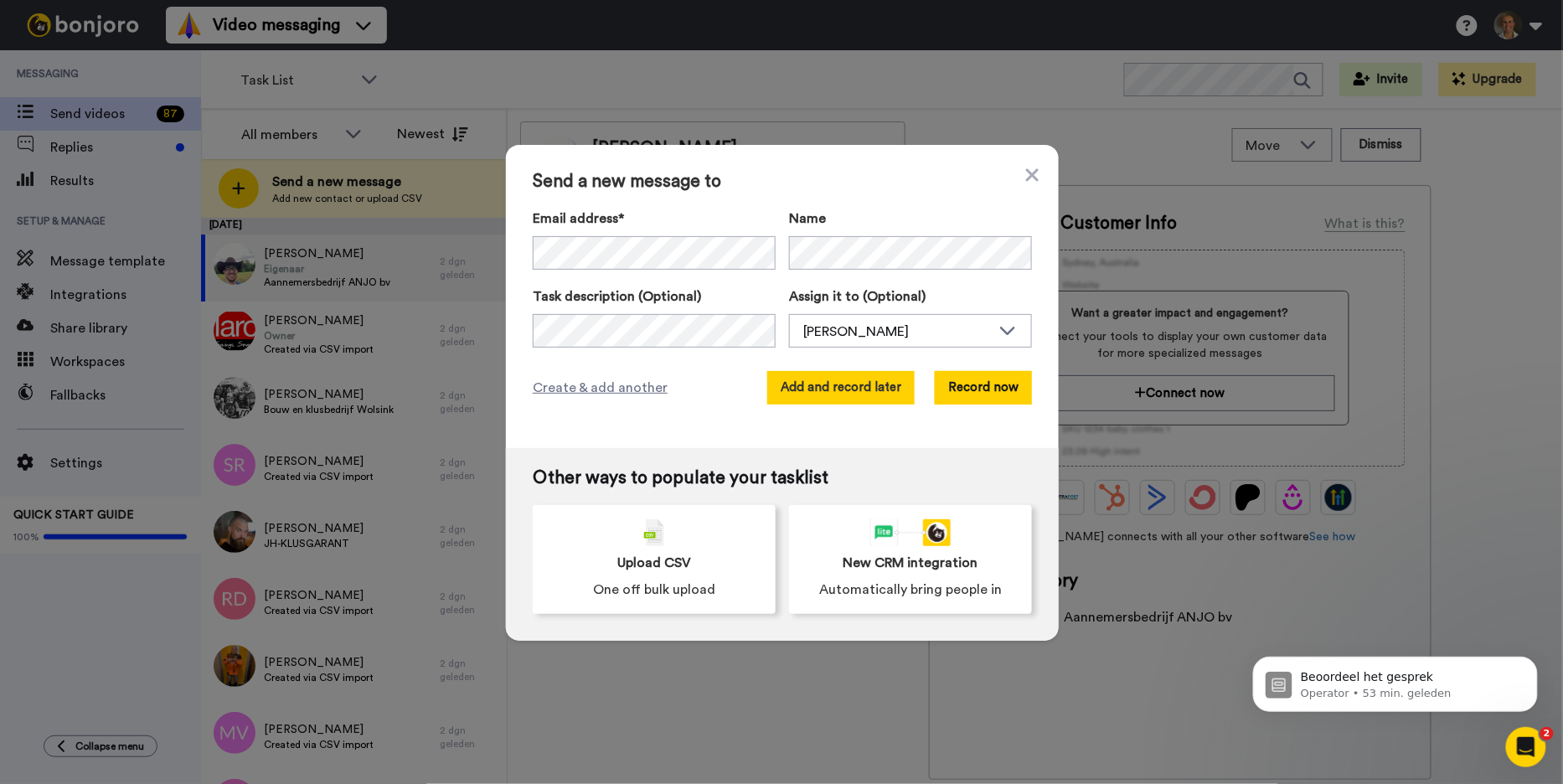
click at [839, 392] on button "Add and record later" at bounding box center [840, 387] width 147 height 33
